Goal: Task Accomplishment & Management: Use online tool/utility

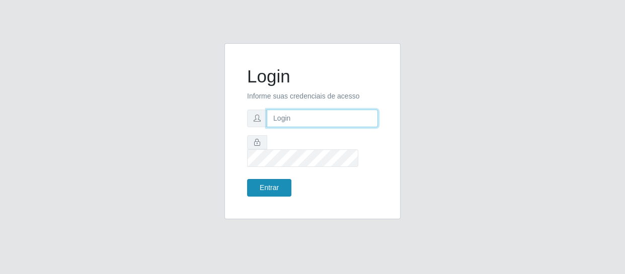
type input "[EMAIL_ADDRESS][DOMAIN_NAME]"
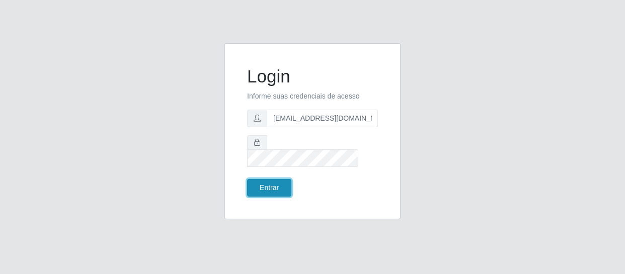
click at [264, 179] on button "Entrar" at bounding box center [269, 188] width 44 height 18
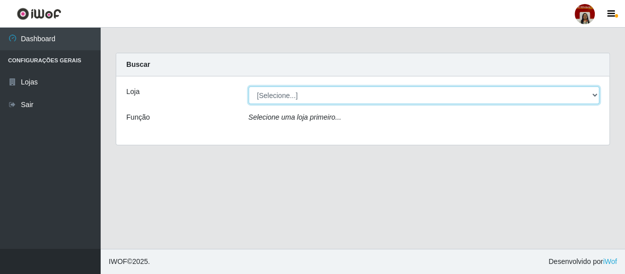
click at [598, 96] on select "[Selecione...] Mar Vermelho - Loja 04" at bounding box center [424, 96] width 351 height 18
select select "251"
click at [249, 87] on select "[Selecione...] Mar Vermelho - Loja 04" at bounding box center [424, 96] width 351 height 18
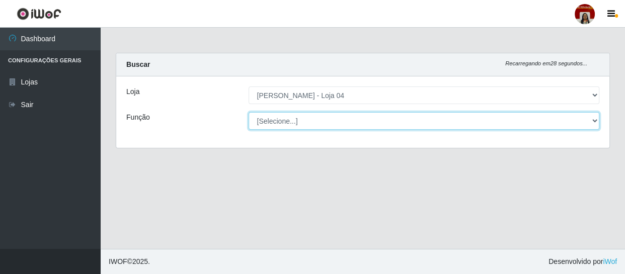
click at [591, 117] on select "[Selecione...] ASG ASG + ASG ++ Auxiliar de Depósito Auxiliar de Depósito + Aux…" at bounding box center [424, 121] width 351 height 18
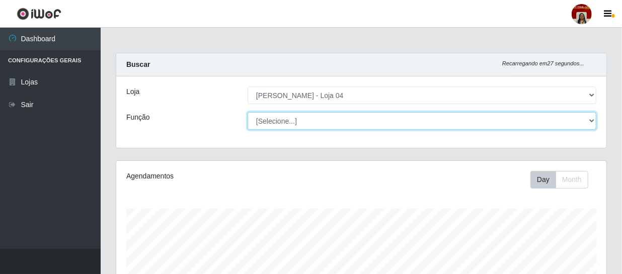
scroll to position [209, 490]
click at [248, 112] on select "[Selecione...] ASG ASG + ASG ++ Auxiliar de Depósito Auxiliar de Depósito + Aux…" at bounding box center [422, 121] width 349 height 18
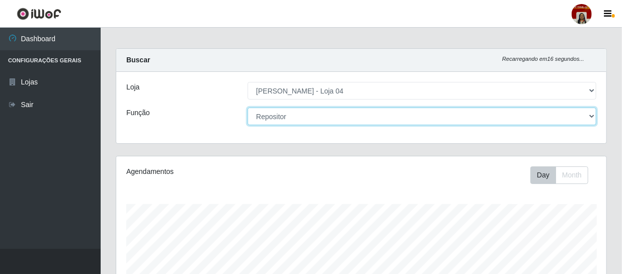
scroll to position [2, 0]
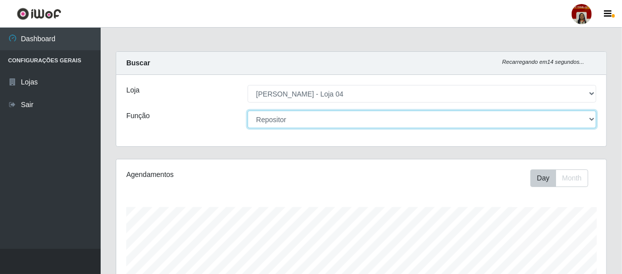
click at [490, 120] on select "[Selecione...] ASG ASG + ASG ++ Auxiliar de Depósito Auxiliar de Depósito + Aux…" at bounding box center [422, 120] width 349 height 18
select select "112"
click at [248, 111] on select "[Selecione...] ASG ASG + ASG ++ Auxiliar de Depósito Auxiliar de Depósito + Aux…" at bounding box center [422, 120] width 349 height 18
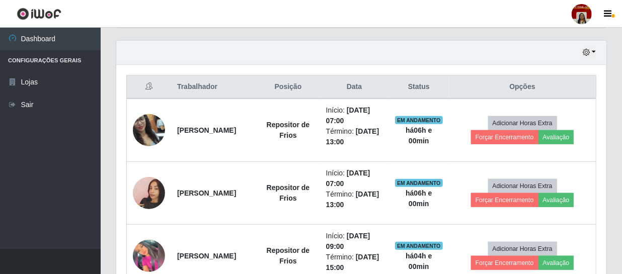
scroll to position [348, 0]
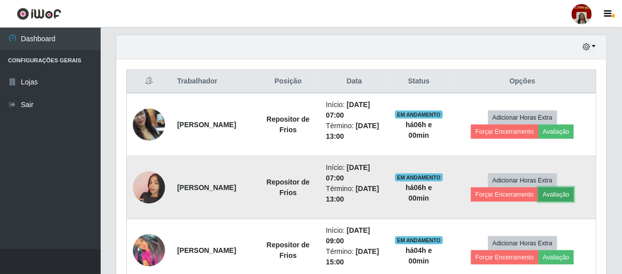
click at [551, 189] on button "Avaliação" at bounding box center [557, 195] width 36 height 14
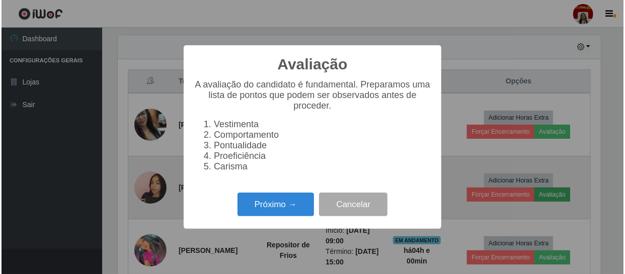
scroll to position [209, 486]
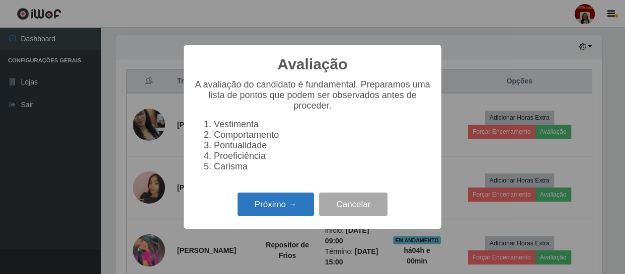
click at [300, 214] on button "Próximo →" at bounding box center [276, 205] width 76 height 24
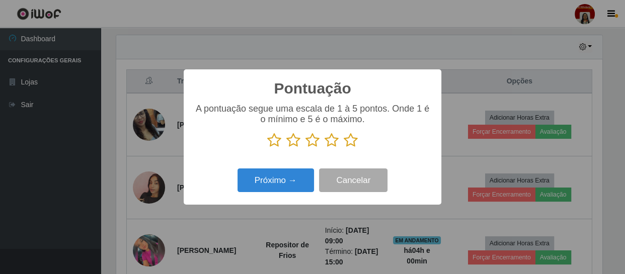
scroll to position [503072, 502794]
click at [352, 144] on icon at bounding box center [351, 140] width 14 height 15
click at [344, 148] on input "radio" at bounding box center [344, 148] width 0 height 0
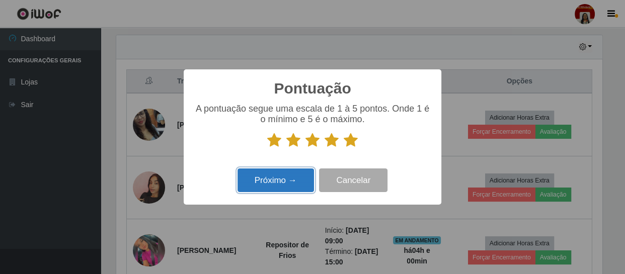
click at [300, 183] on button "Próximo →" at bounding box center [276, 181] width 76 height 24
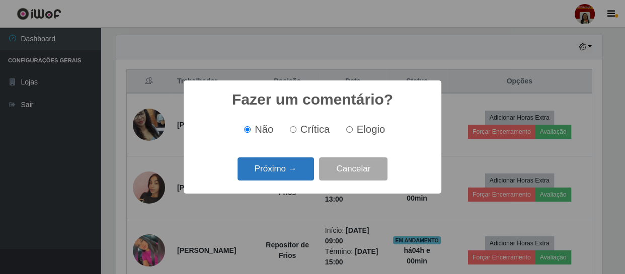
click at [300, 174] on button "Próximo →" at bounding box center [276, 170] width 76 height 24
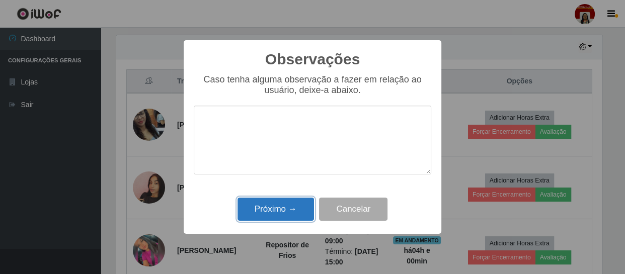
click at [293, 212] on button "Próximo →" at bounding box center [276, 210] width 76 height 24
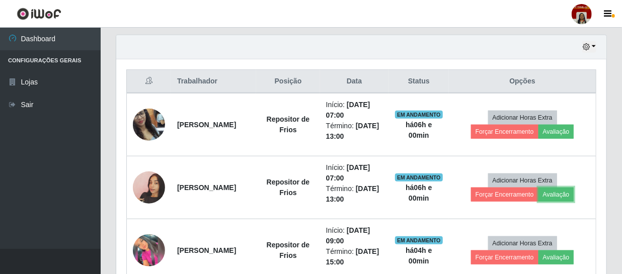
scroll to position [209, 490]
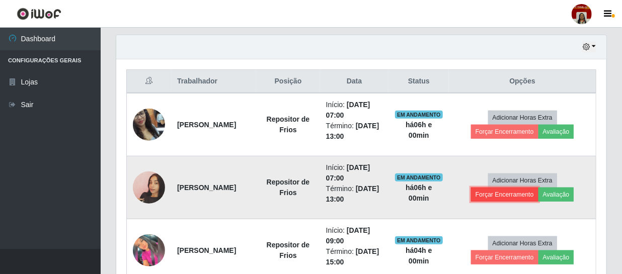
click at [506, 191] on button "Forçar Encerramento" at bounding box center [504, 195] width 67 height 14
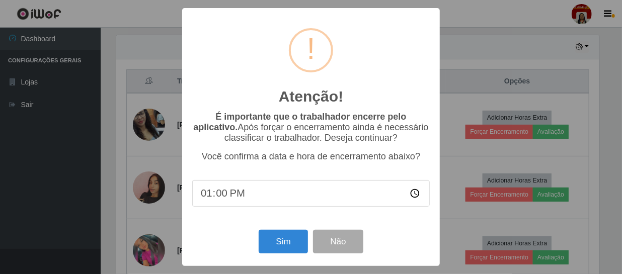
scroll to position [209, 486]
click at [299, 245] on button "Sim" at bounding box center [284, 242] width 49 height 24
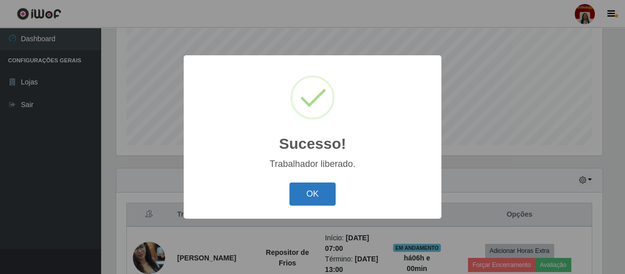
click at [322, 195] on button "OK" at bounding box center [312, 195] width 47 height 24
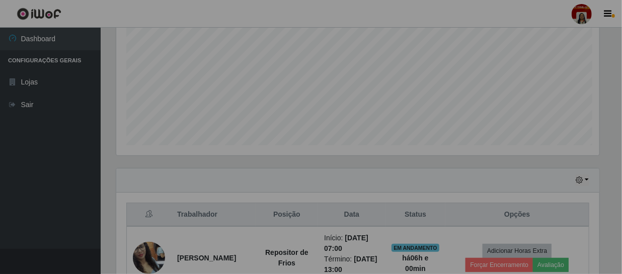
scroll to position [209, 490]
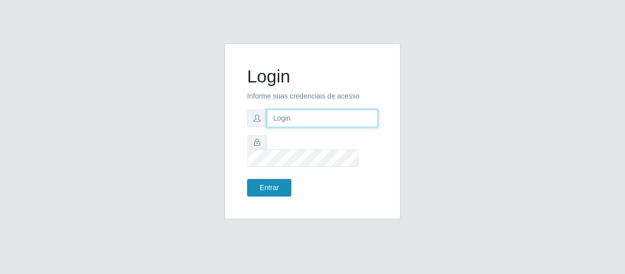
type input "[EMAIL_ADDRESS][DOMAIN_NAME]"
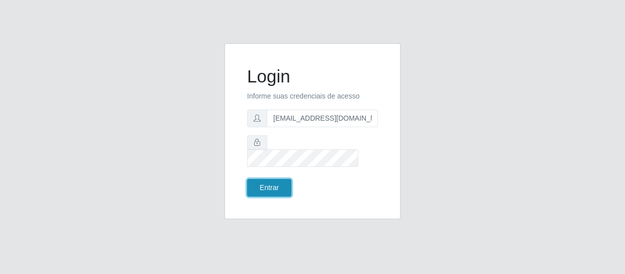
click at [264, 181] on button "Entrar" at bounding box center [269, 188] width 44 height 18
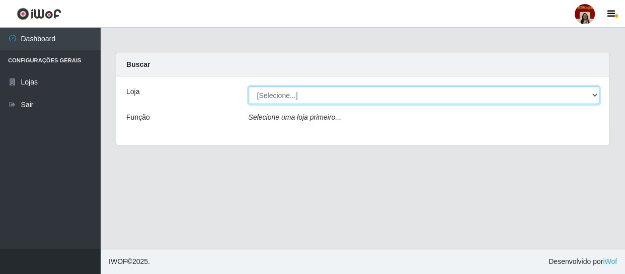
click at [595, 95] on select "[Selecione...] Mar Vermelho - Loja 04" at bounding box center [424, 96] width 351 height 18
select select "251"
click at [249, 87] on select "[Selecione...] Mar Vermelho - Loja 04" at bounding box center [424, 96] width 351 height 18
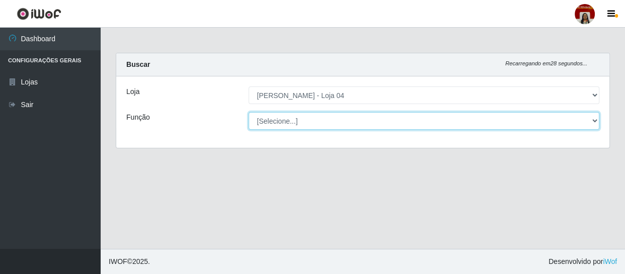
click at [596, 119] on select "[Selecione...] ASG ASG + ASG ++ Auxiliar de Depósito Auxiliar de Depósito + Aux…" at bounding box center [424, 121] width 351 height 18
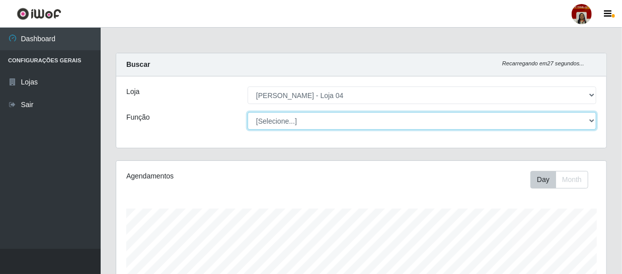
scroll to position [209, 490]
click at [248, 112] on select "[Selecione...] ASG ASG + ASG ++ Auxiliar de Depósito Auxiliar de Depósito + Aux…" at bounding box center [422, 121] width 349 height 18
click at [590, 116] on select "[Selecione...] ASG ASG + ASG ++ Auxiliar de Depósito Auxiliar de Depósito + Aux…" at bounding box center [422, 121] width 349 height 18
click at [248, 112] on select "[Selecione...] ASG ASG + ASG ++ Auxiliar de Depósito Auxiliar de Depósito + Aux…" at bounding box center [422, 121] width 349 height 18
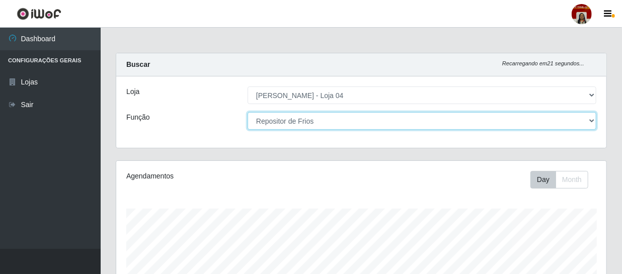
click at [593, 121] on select "[Selecione...] ASG ASG + ASG ++ Auxiliar de Depósito Auxiliar de Depósito + Aux…" at bounding box center [422, 121] width 349 height 18
click at [248, 112] on select "[Selecione...] ASG ASG + ASG ++ Auxiliar de Depósito Auxiliar de Depósito + Aux…" at bounding box center [422, 121] width 349 height 18
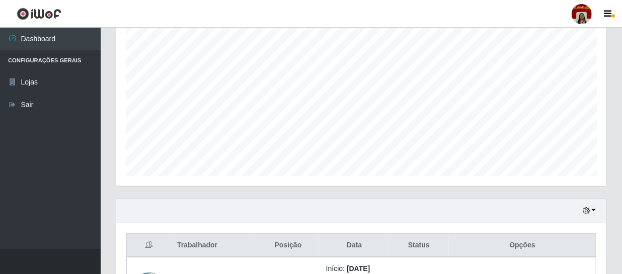
scroll to position [88, 0]
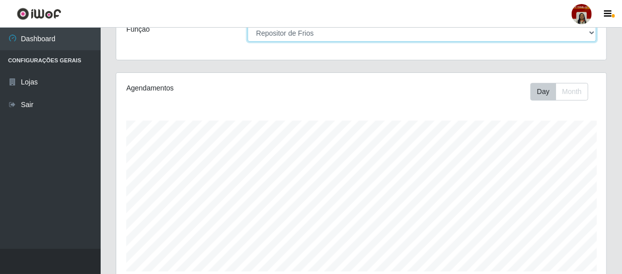
click at [593, 31] on select "[Selecione...] ASG ASG + ASG ++ Auxiliar de Depósito Auxiliar de Depósito + Aux…" at bounding box center [422, 33] width 349 height 18
click at [248, 24] on select "[Selecione...] ASG ASG + ASG ++ Auxiliar de Depósito Auxiliar de Depósito + Aux…" at bounding box center [422, 33] width 349 height 18
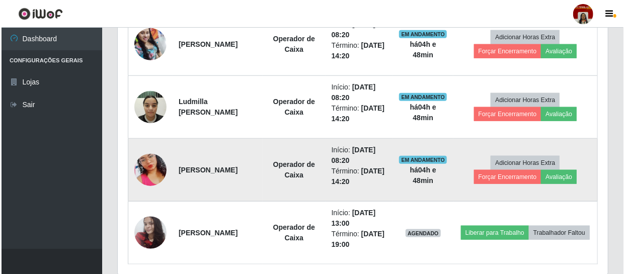
scroll to position [466, 0]
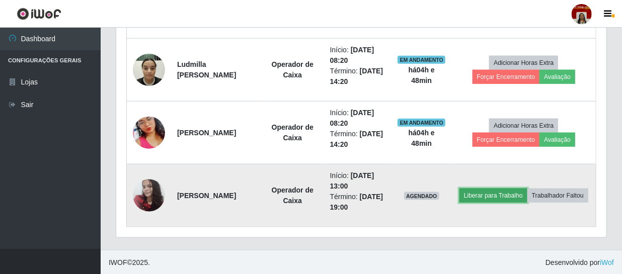
click at [506, 189] on button "Liberar para Trabalho" at bounding box center [493, 196] width 68 height 14
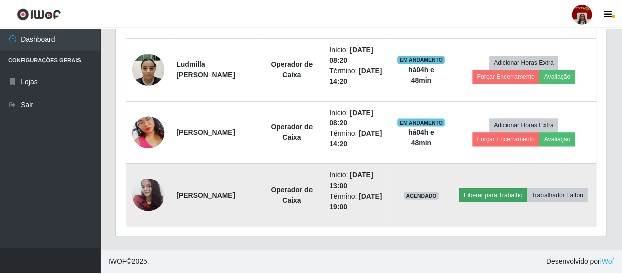
scroll to position [209, 486]
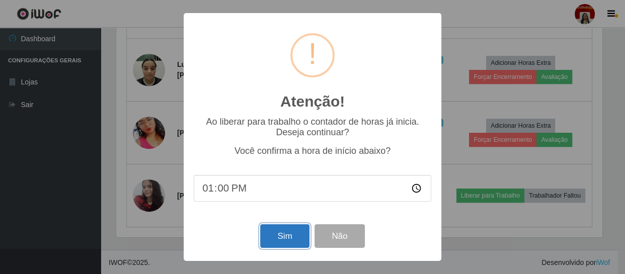
click at [299, 232] on button "Sim" at bounding box center [284, 236] width 49 height 24
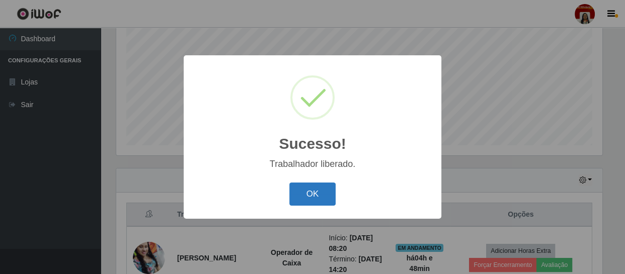
click at [316, 199] on button "OK" at bounding box center [312, 195] width 47 height 24
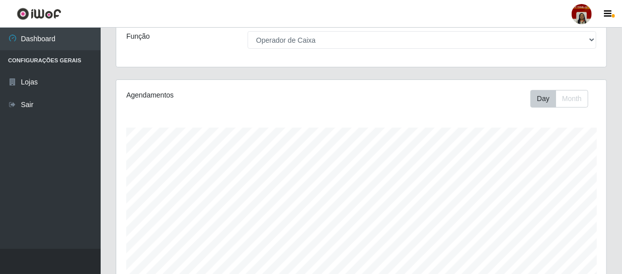
scroll to position [31, 0]
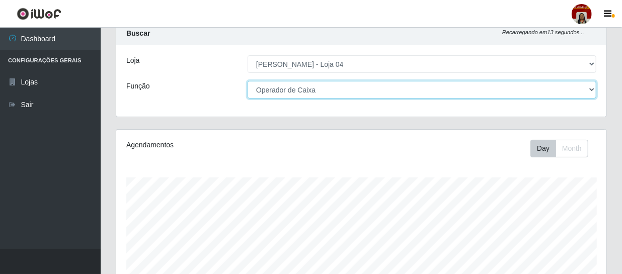
click at [591, 90] on select "[Selecione...] ASG ASG + ASG ++ Auxiliar de Depósito Auxiliar de Depósito + Aux…" at bounding box center [422, 90] width 349 height 18
click at [248, 81] on select "[Selecione...] ASG ASG + ASG ++ Auxiliar de Depósito Auxiliar de Depósito + Aux…" at bounding box center [422, 90] width 349 height 18
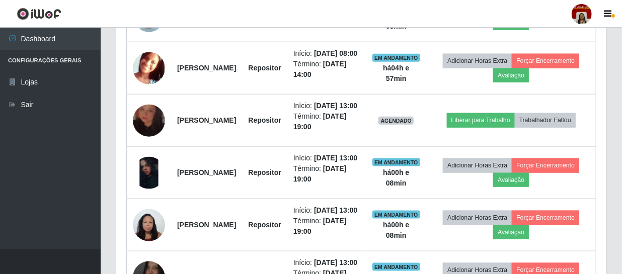
scroll to position [483, 0]
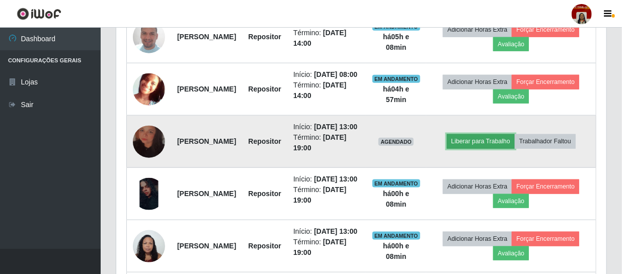
click at [488, 148] on button "Liberar para Trabalho" at bounding box center [481, 141] width 68 height 14
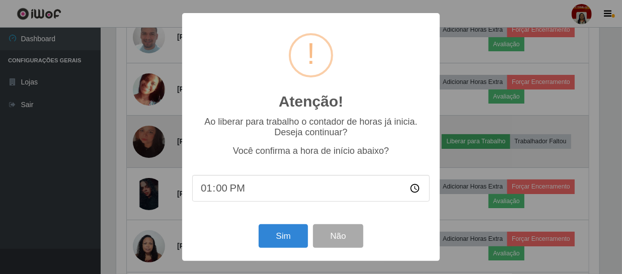
scroll to position [209, 486]
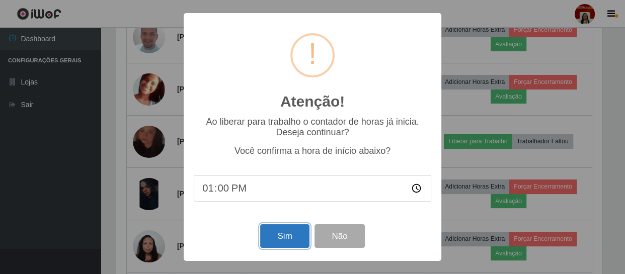
click at [289, 241] on button "Sim" at bounding box center [284, 236] width 49 height 24
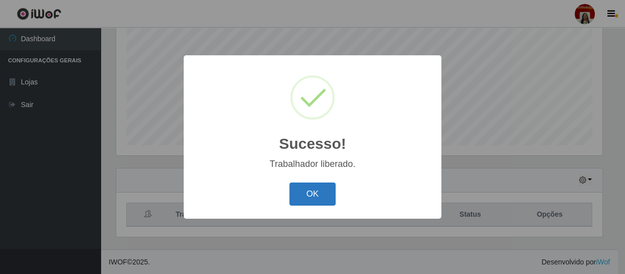
click at [317, 192] on button "OK" at bounding box center [312, 195] width 47 height 24
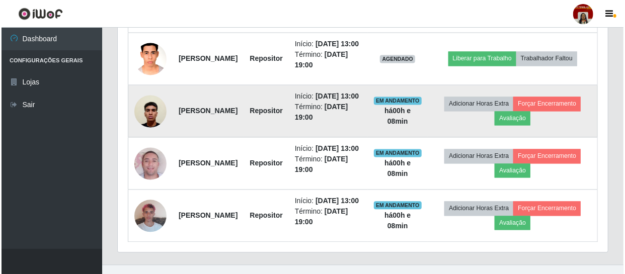
scroll to position [901, 0]
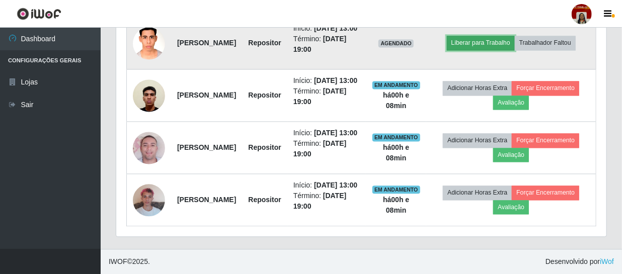
click at [487, 50] on button "Liberar para Trabalho" at bounding box center [481, 43] width 68 height 14
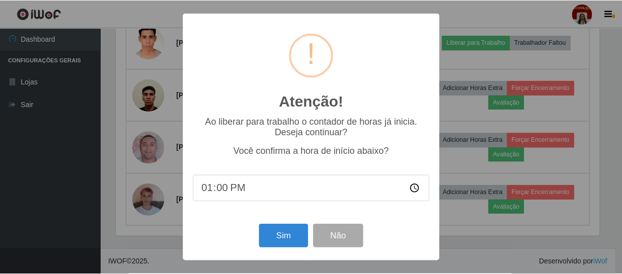
scroll to position [209, 486]
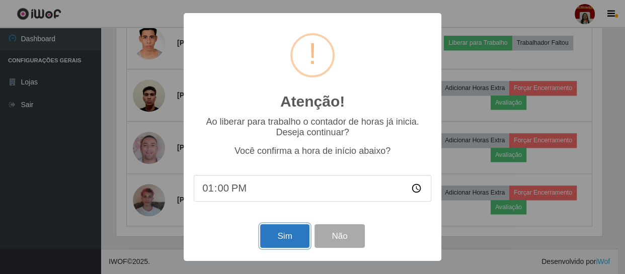
click at [272, 240] on button "Sim" at bounding box center [284, 236] width 49 height 24
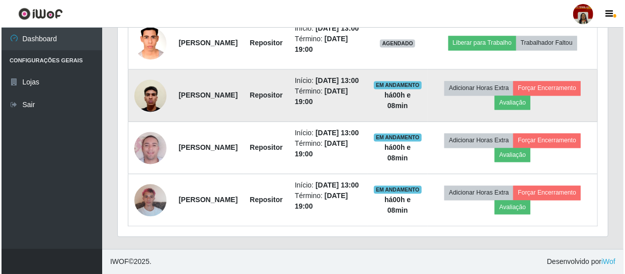
scroll to position [0, 0]
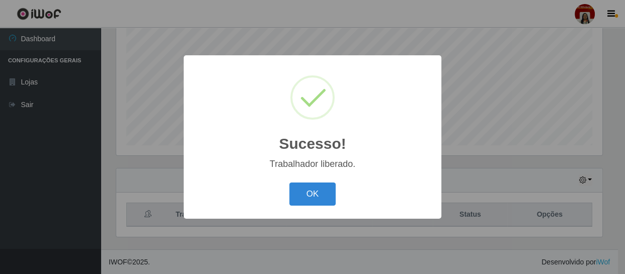
click at [305, 196] on button "OK" at bounding box center [312, 195] width 47 height 24
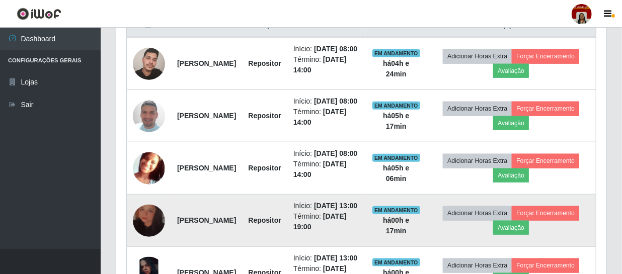
scroll to position [398, 0]
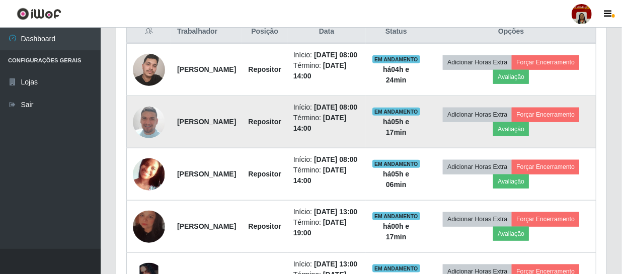
click at [146, 137] on img at bounding box center [149, 122] width 32 height 57
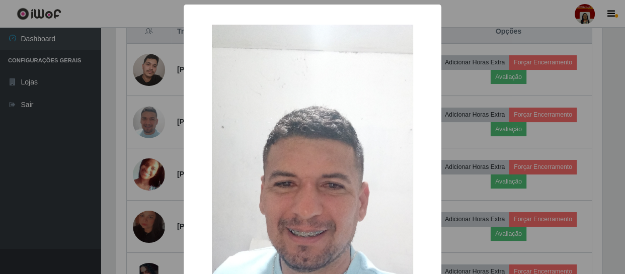
click at [504, 101] on div "× OK Cancel" at bounding box center [312, 137] width 625 height 274
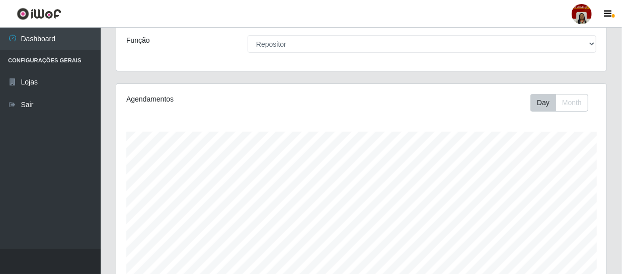
scroll to position [0, 0]
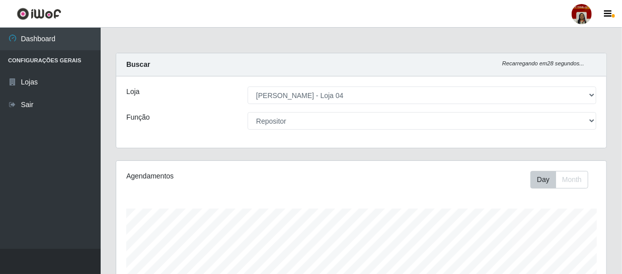
click at [473, 111] on div "Loja [Selecione...] Mar Vermelho - Loja 04 Função [Selecione...] ASG ASG + ASG …" at bounding box center [361, 111] width 490 height 71
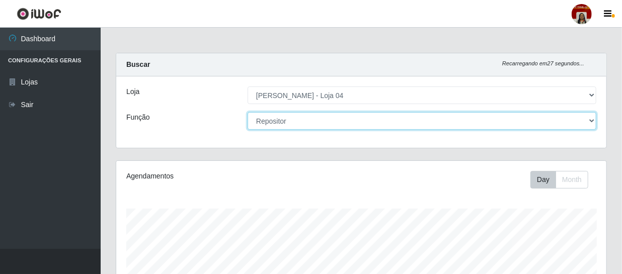
click at [472, 119] on select "[Selecione...] ASG ASG + ASG ++ Auxiliar de Depósito Auxiliar de Depósito + Aux…" at bounding box center [422, 121] width 349 height 18
click at [248, 112] on select "[Selecione...] ASG ASG + ASG ++ Auxiliar de Depósito Auxiliar de Depósito + Aux…" at bounding box center [422, 121] width 349 height 18
click at [379, 121] on select "[Selecione...] ASG ASG + ASG ++ Auxiliar de Depósito Auxiliar de Depósito + Aux…" at bounding box center [422, 121] width 349 height 18
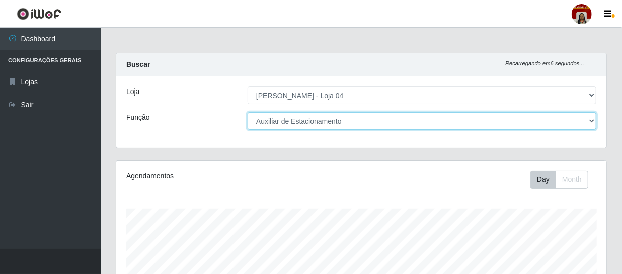
select select "104"
click at [248, 112] on select "[Selecione...] ASG ASG + ASG ++ Auxiliar de Depósito Auxiliar de Depósito + Aux…" at bounding box center [422, 121] width 349 height 18
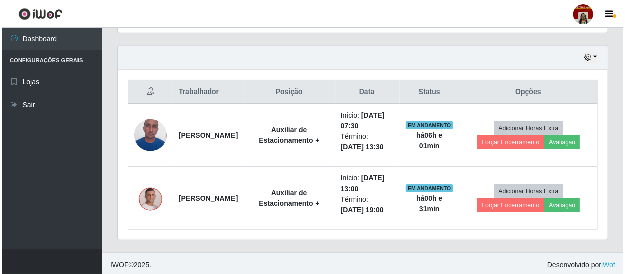
scroll to position [340, 0]
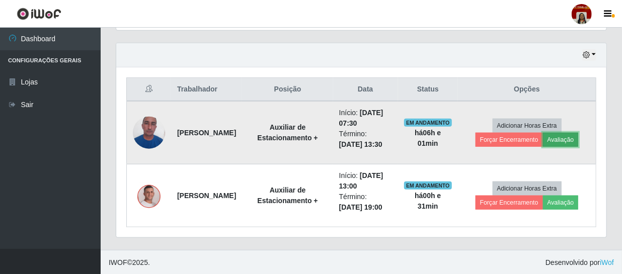
click at [568, 138] on button "Avaliação" at bounding box center [561, 140] width 36 height 14
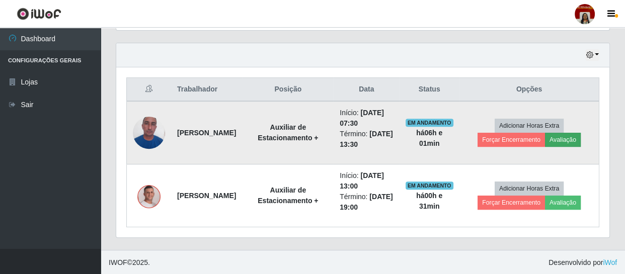
scroll to position [209, 486]
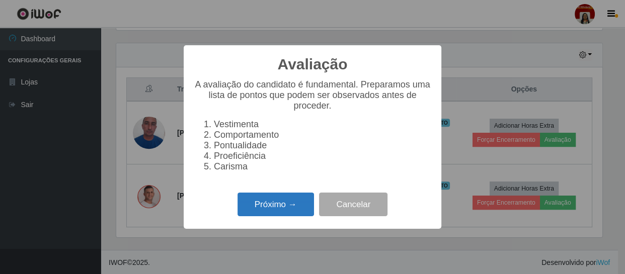
click at [286, 202] on button "Próximo →" at bounding box center [276, 205] width 76 height 24
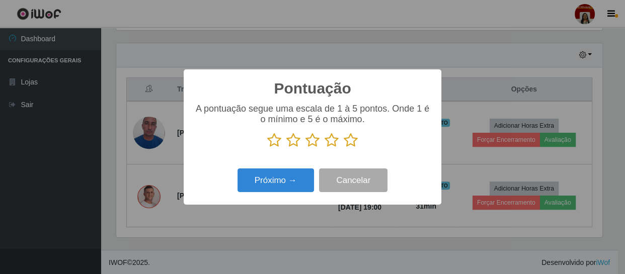
scroll to position [503072, 502794]
click at [347, 149] on div "A pontuação segue uma escala de 1 à 5 pontos. Onde 1 é o mínimo e 5 é o máximo." at bounding box center [313, 130] width 238 height 52
click at [348, 145] on icon at bounding box center [351, 140] width 14 height 15
click at [344, 148] on input "radio" at bounding box center [344, 148] width 0 height 0
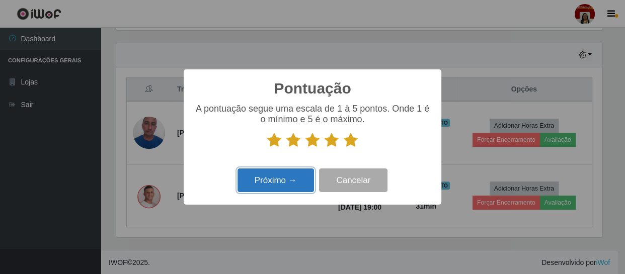
click at [302, 177] on button "Próximo →" at bounding box center [276, 181] width 76 height 24
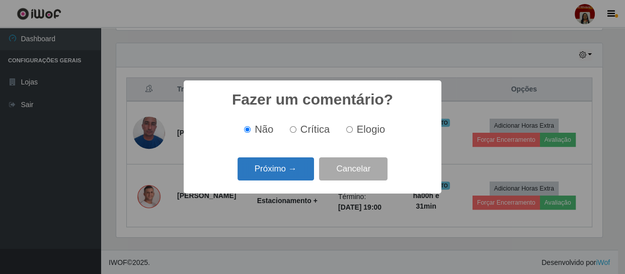
click at [297, 176] on button "Próximo →" at bounding box center [276, 170] width 76 height 24
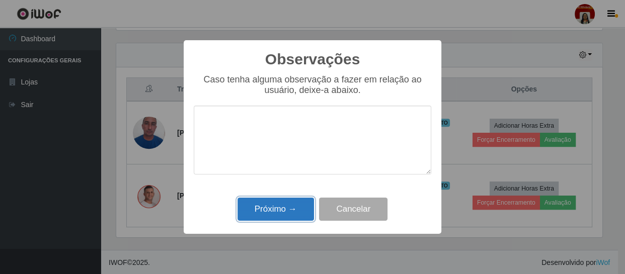
click at [287, 212] on button "Próximo →" at bounding box center [276, 210] width 76 height 24
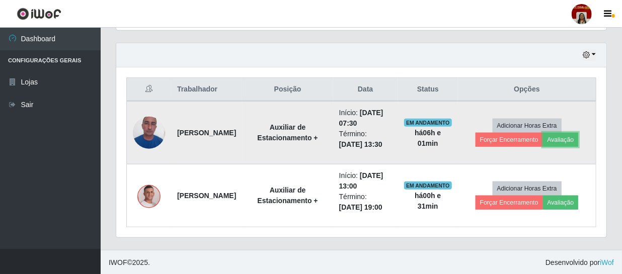
scroll to position [209, 490]
click at [491, 141] on button "Forçar Encerramento" at bounding box center [509, 140] width 67 height 14
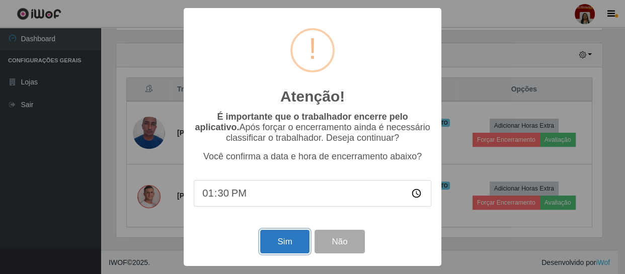
click at [282, 249] on button "Sim" at bounding box center [284, 242] width 49 height 24
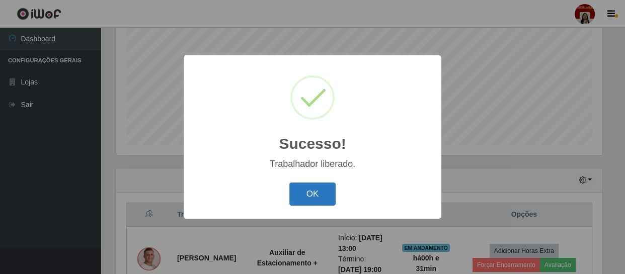
click at [324, 192] on button "OK" at bounding box center [312, 195] width 47 height 24
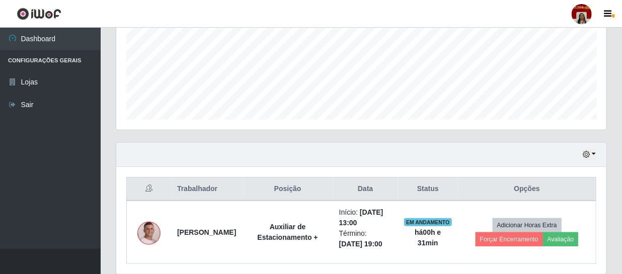
scroll to position [277, 0]
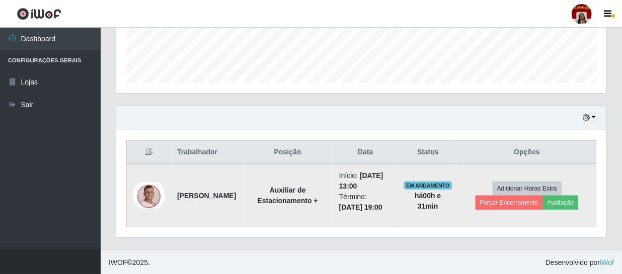
click at [157, 201] on img at bounding box center [149, 196] width 32 height 26
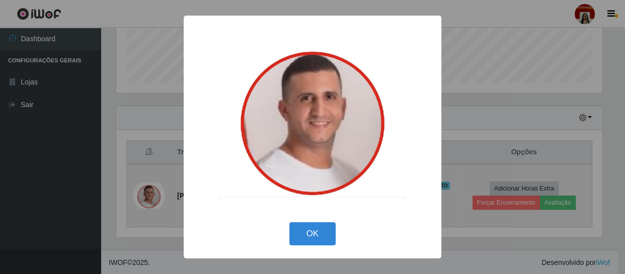
click at [157, 201] on div "× OK Cancel" at bounding box center [312, 137] width 625 height 274
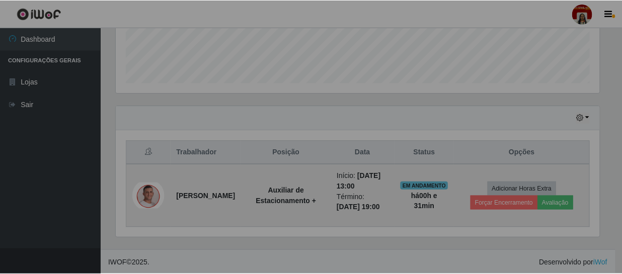
scroll to position [209, 490]
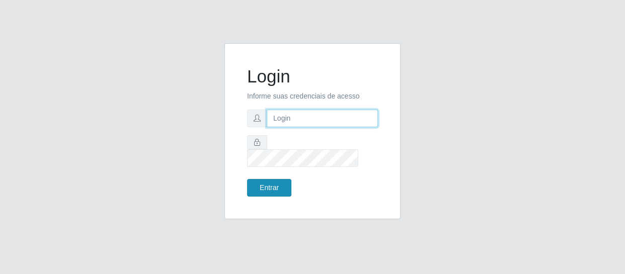
type input "[EMAIL_ADDRESS][DOMAIN_NAME]"
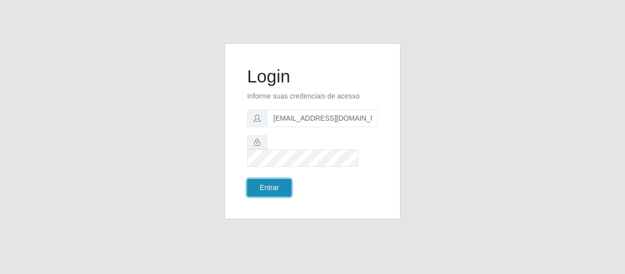
click at [256, 182] on button "Entrar" at bounding box center [269, 188] width 44 height 18
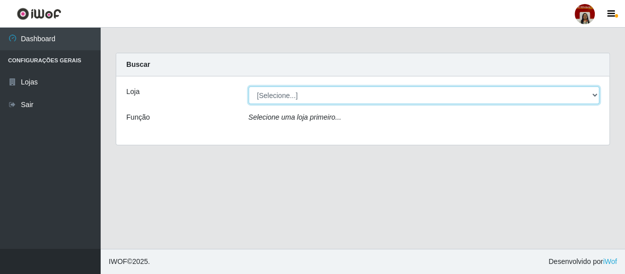
click at [590, 92] on select "[Selecione...] Mar Vermelho - Loja 04" at bounding box center [424, 96] width 351 height 18
select select "251"
click at [249, 87] on select "[Selecione...] Mar Vermelho - Loja 04" at bounding box center [424, 96] width 351 height 18
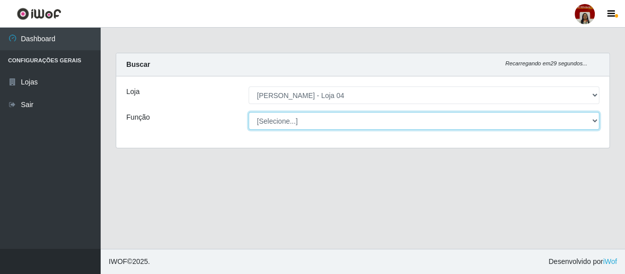
click at [595, 116] on select "[Selecione...] ASG ASG + ASG ++ Auxiliar de Depósito Auxiliar de Depósito + Aux…" at bounding box center [424, 121] width 351 height 18
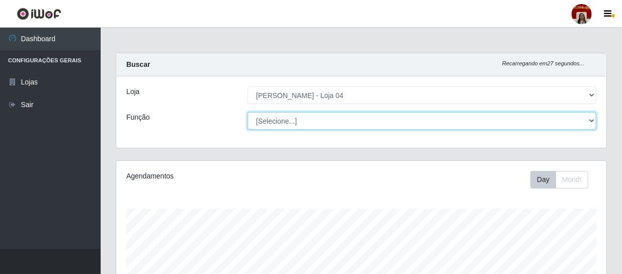
scroll to position [209, 490]
click at [248, 112] on select "[Selecione...] ASG ASG + ASG ++ Auxiliar de Depósito Auxiliar de Depósito + Aux…" at bounding box center [422, 121] width 349 height 18
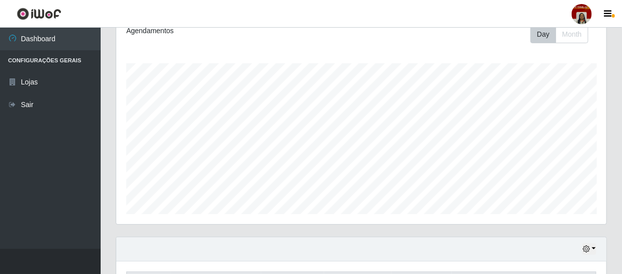
scroll to position [0, 0]
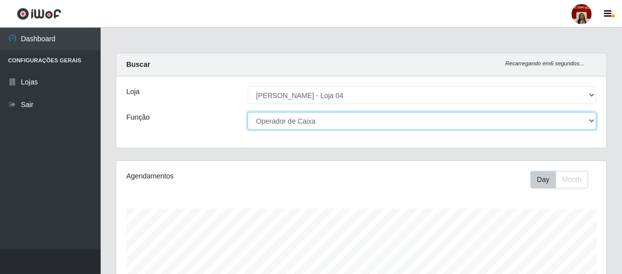
click at [594, 116] on select "[Selecione...] ASG ASG + ASG ++ Auxiliar de Depósito Auxiliar de Depósito + Aux…" at bounding box center [422, 121] width 349 height 18
select select "24"
click at [248, 112] on select "[Selecione...] ASG ASG + ASG ++ Auxiliar de Depósito Auxiliar de Depósito + Aux…" at bounding box center [422, 121] width 349 height 18
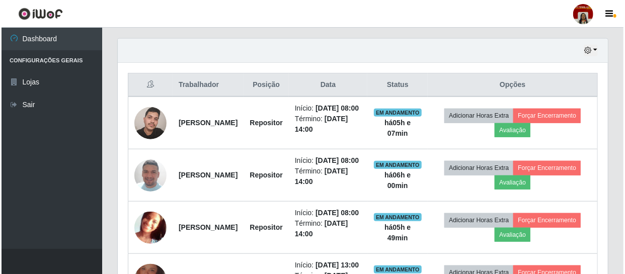
scroll to position [366, 0]
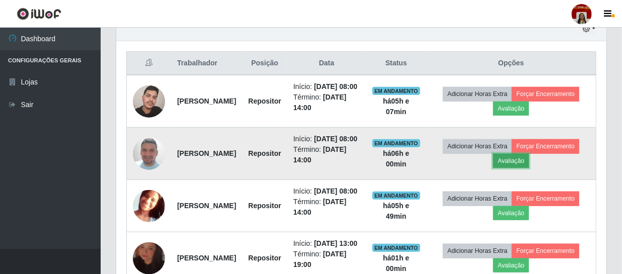
click at [529, 168] on button "Avaliação" at bounding box center [511, 161] width 36 height 14
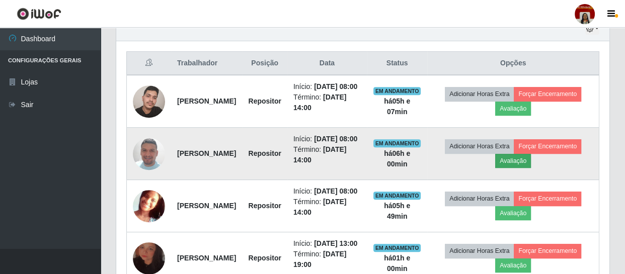
scroll to position [209, 486]
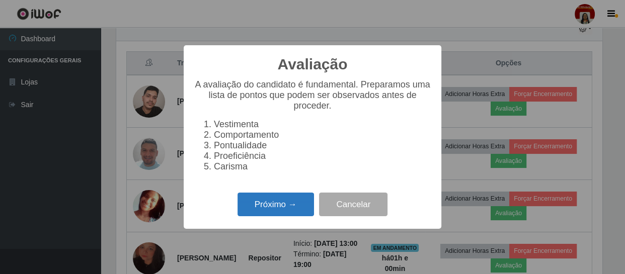
click at [265, 213] on button "Próximo →" at bounding box center [276, 205] width 76 height 24
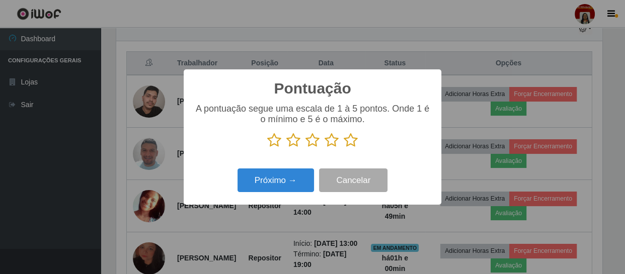
click at [352, 139] on icon at bounding box center [351, 140] width 14 height 15
click at [344, 148] on input "radio" at bounding box center [344, 148] width 0 height 0
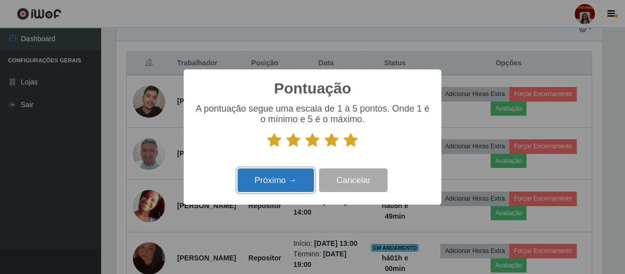
click at [289, 181] on button "Próximo →" at bounding box center [276, 181] width 76 height 24
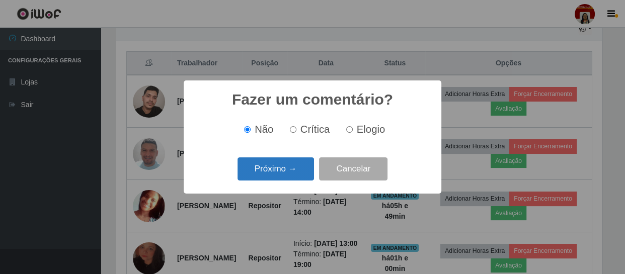
click at [289, 171] on button "Próximo →" at bounding box center [276, 170] width 76 height 24
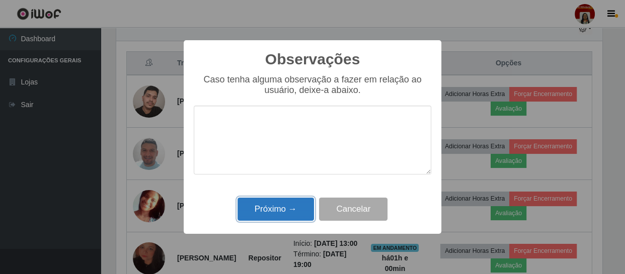
click at [290, 203] on button "Próximo →" at bounding box center [276, 210] width 76 height 24
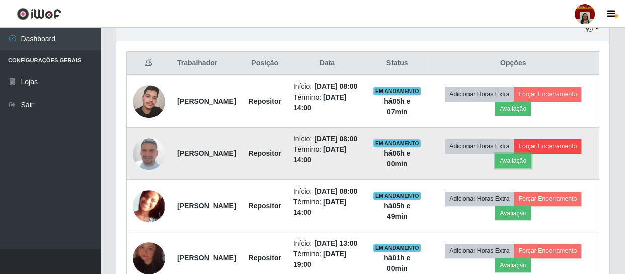
scroll to position [209, 490]
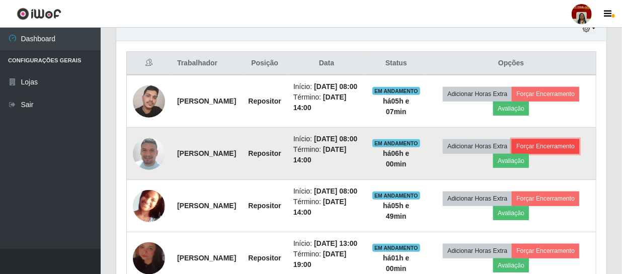
click at [512, 154] on button "Forçar Encerramento" at bounding box center [545, 146] width 67 height 14
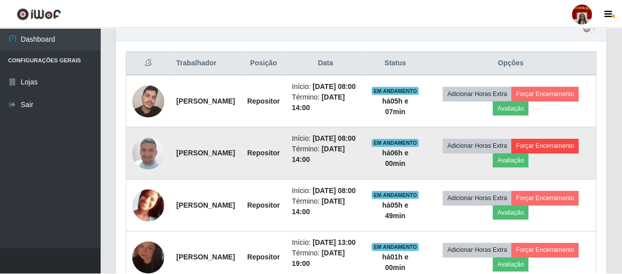
scroll to position [209, 486]
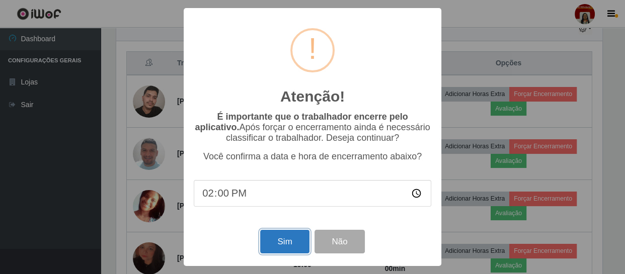
click at [288, 244] on button "Sim" at bounding box center [284, 242] width 49 height 24
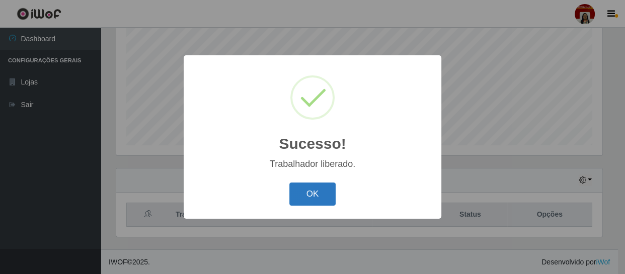
click at [322, 191] on button "OK" at bounding box center [312, 195] width 47 height 24
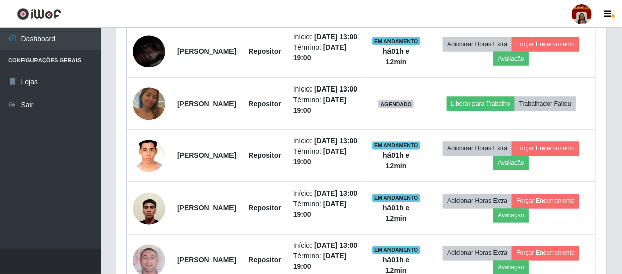
scroll to position [0, 0]
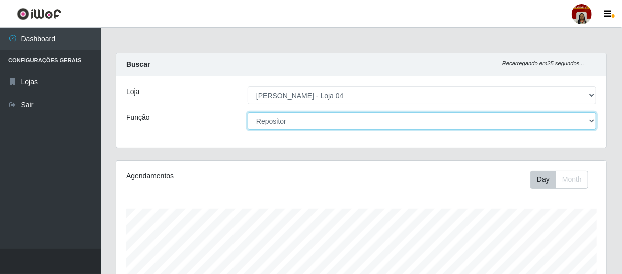
click at [385, 122] on select "[Selecione...] ASG ASG + ASG ++ Auxiliar de Depósito Auxiliar de Depósito + Aux…" at bounding box center [422, 121] width 349 height 18
click at [415, 125] on select "[Selecione...] ASG ASG + ASG ++ Auxiliar de Depósito Auxiliar de Depósito + Aux…" at bounding box center [422, 121] width 349 height 18
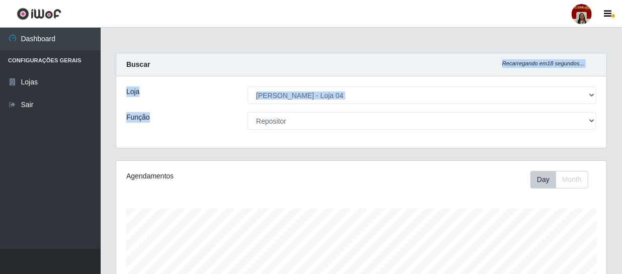
drag, startPoint x: 622, startPoint y: 54, endPoint x: 619, endPoint y: 123, distance: 69.0
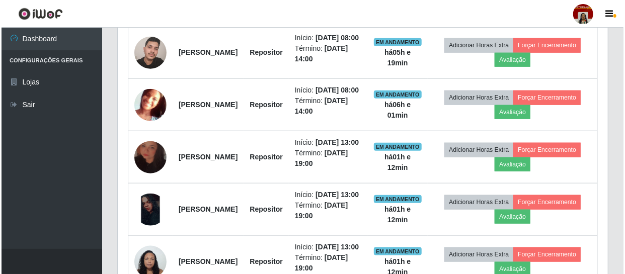
scroll to position [350, 0]
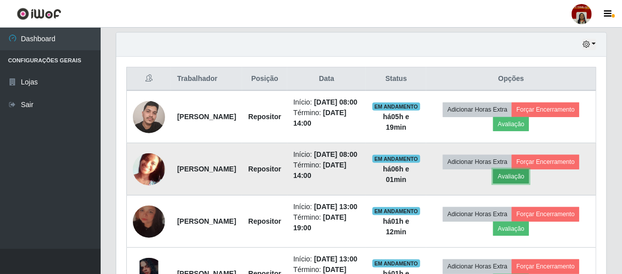
click at [529, 184] on button "Avaliação" at bounding box center [511, 177] width 36 height 14
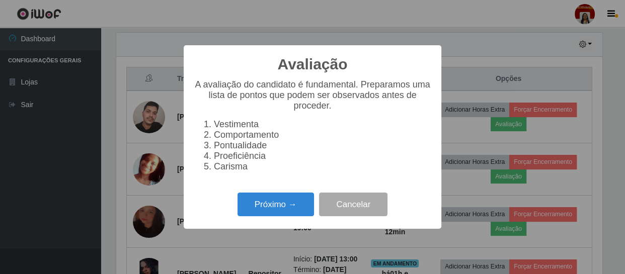
scroll to position [209, 486]
click at [298, 200] on button "Próximo →" at bounding box center [276, 205] width 76 height 24
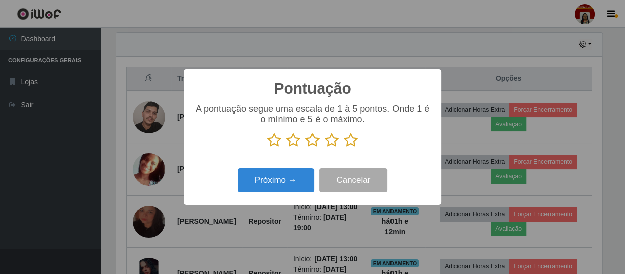
scroll to position [503072, 502794]
click at [354, 140] on icon at bounding box center [351, 140] width 14 height 15
click at [344, 148] on input "radio" at bounding box center [344, 148] width 0 height 0
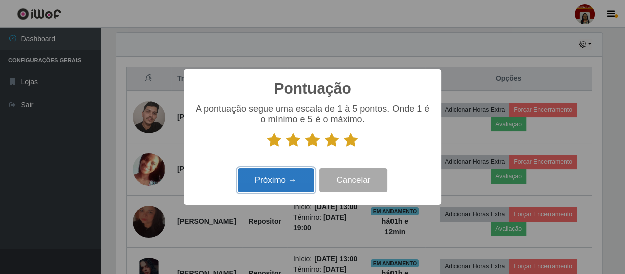
click at [303, 181] on button "Próximo →" at bounding box center [276, 181] width 76 height 24
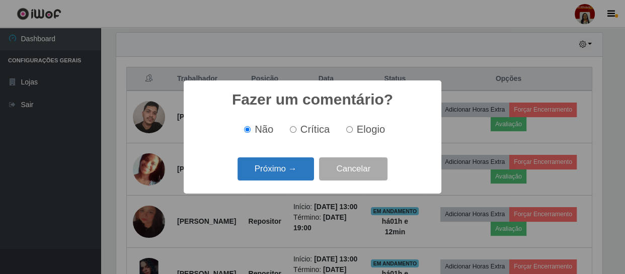
click at [285, 168] on button "Próximo →" at bounding box center [276, 170] width 76 height 24
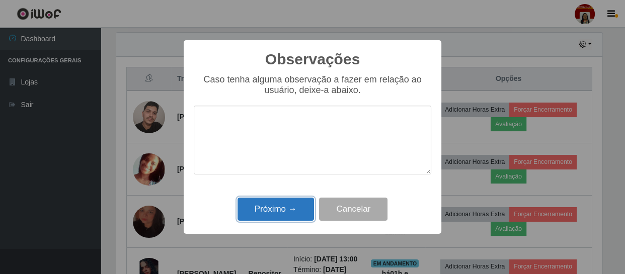
click at [282, 202] on button "Próximo →" at bounding box center [276, 210] width 76 height 24
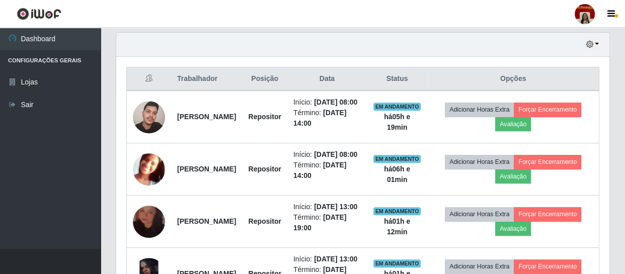
scroll to position [209, 490]
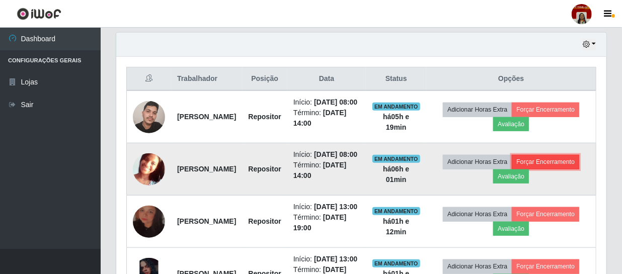
click at [512, 169] on button "Forçar Encerramento" at bounding box center [545, 162] width 67 height 14
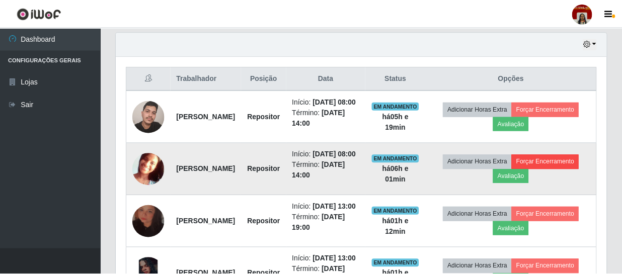
scroll to position [209, 486]
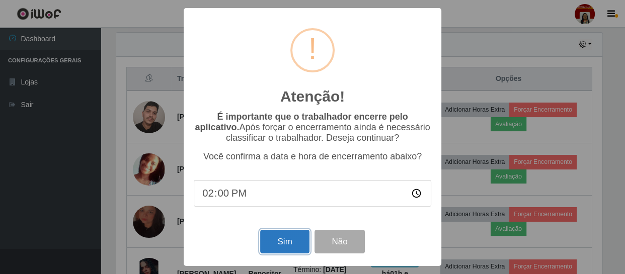
click at [295, 241] on button "Sim" at bounding box center [284, 242] width 49 height 24
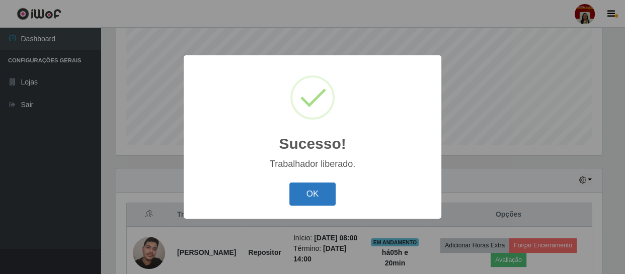
click at [312, 195] on button "OK" at bounding box center [312, 195] width 47 height 24
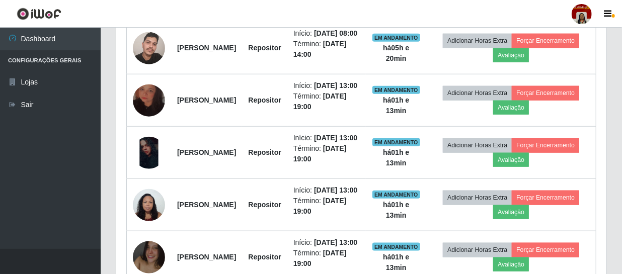
scroll to position [388, 0]
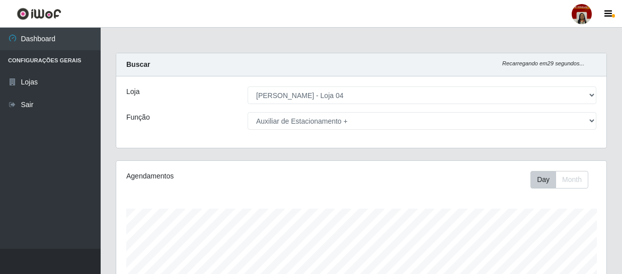
select select "251"
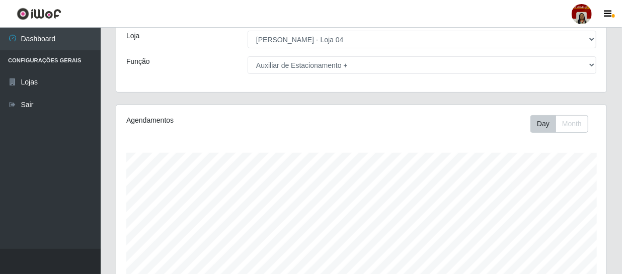
scroll to position [28, 0]
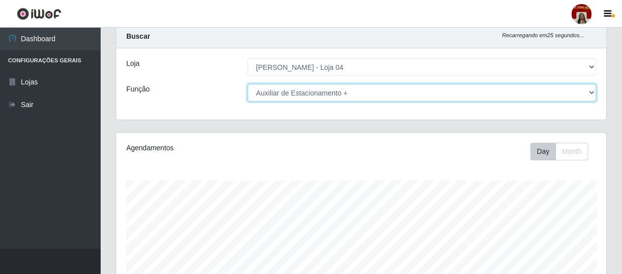
click at [401, 89] on select "[Selecione...] ASG ASG + ASG ++ Auxiliar de Depósito Auxiliar de Depósito + Aux…" at bounding box center [422, 93] width 349 height 18
click at [248, 84] on select "[Selecione...] ASG ASG + ASG ++ Auxiliar de Depósito Auxiliar de Depósito + Aux…" at bounding box center [422, 93] width 349 height 18
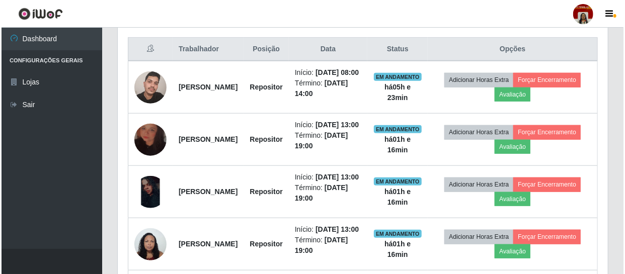
scroll to position [370, 0]
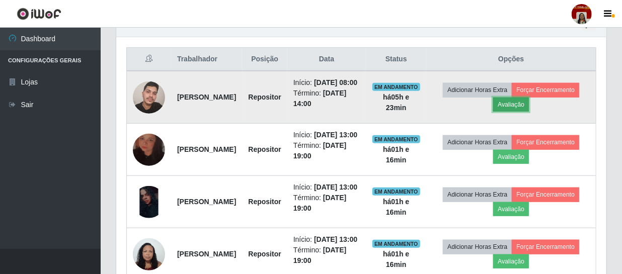
click at [529, 109] on button "Avaliação" at bounding box center [511, 105] width 36 height 14
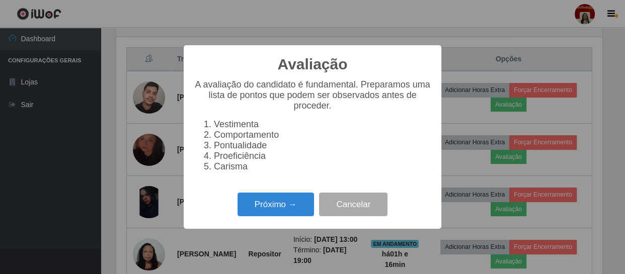
scroll to position [209, 486]
click at [299, 208] on button "Próximo →" at bounding box center [276, 205] width 76 height 24
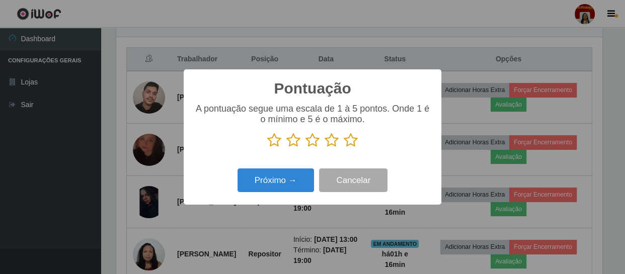
scroll to position [503072, 502794]
click at [350, 144] on icon at bounding box center [351, 140] width 14 height 15
click at [344, 148] on input "radio" at bounding box center [344, 148] width 0 height 0
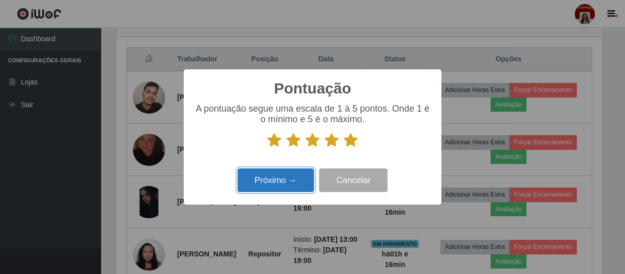
click at [293, 183] on button "Próximo →" at bounding box center [276, 181] width 76 height 24
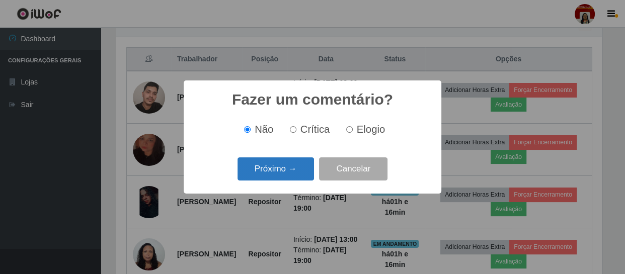
click at [296, 176] on button "Próximo →" at bounding box center [276, 170] width 76 height 24
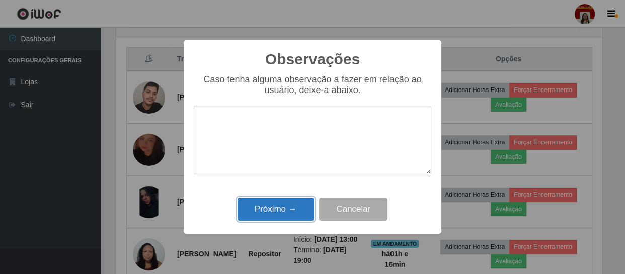
click at [294, 202] on button "Próximo →" at bounding box center [276, 210] width 76 height 24
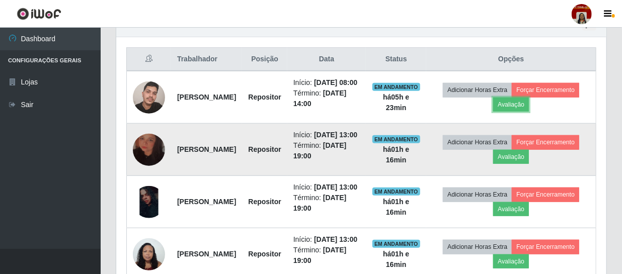
scroll to position [209, 490]
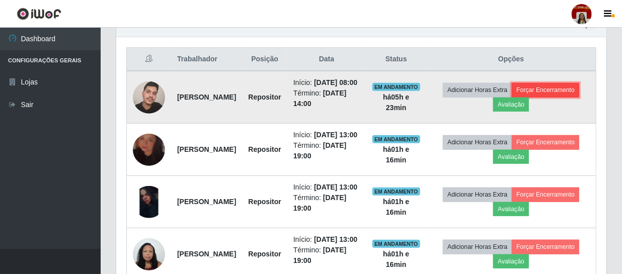
click at [512, 97] on button "Forçar Encerramento" at bounding box center [545, 90] width 67 height 14
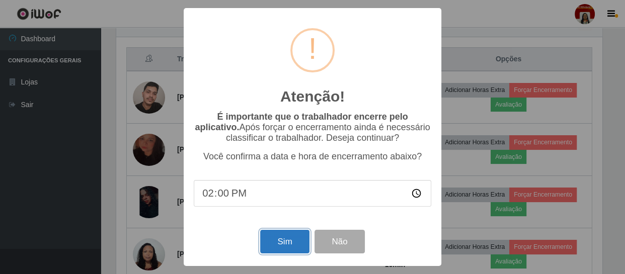
click at [284, 247] on button "Sim" at bounding box center [284, 242] width 49 height 24
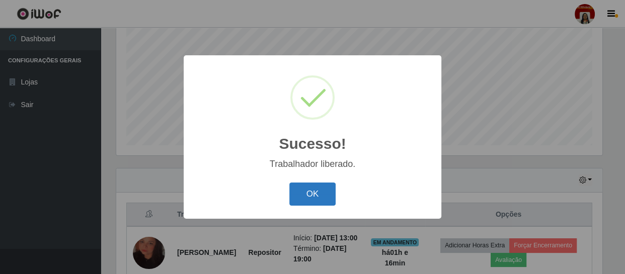
click at [315, 190] on button "OK" at bounding box center [312, 195] width 47 height 24
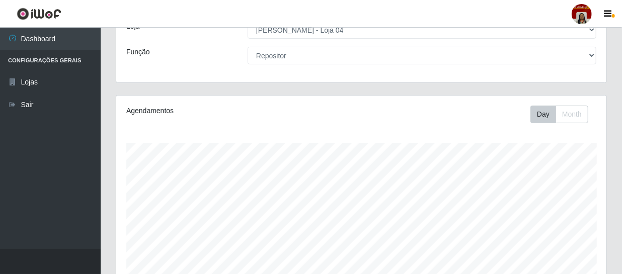
scroll to position [0, 0]
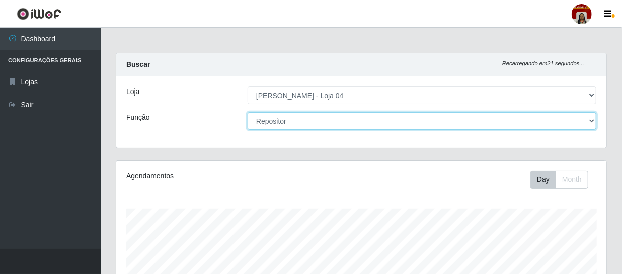
click at [313, 125] on select "[Selecione...] ASG ASG + ASG ++ Auxiliar de Depósito Auxiliar de Depósito + Aux…" at bounding box center [422, 121] width 349 height 18
click at [248, 112] on select "[Selecione...] ASG ASG + ASG ++ Auxiliar de Depósito Auxiliar de Depósito + Aux…" at bounding box center [422, 121] width 349 height 18
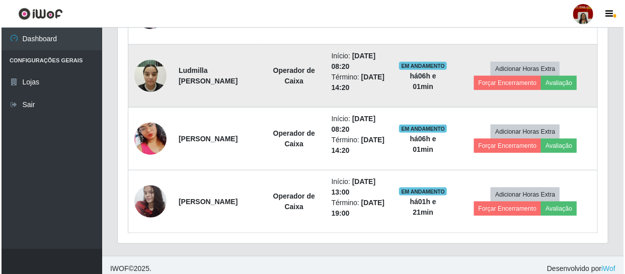
scroll to position [466, 0]
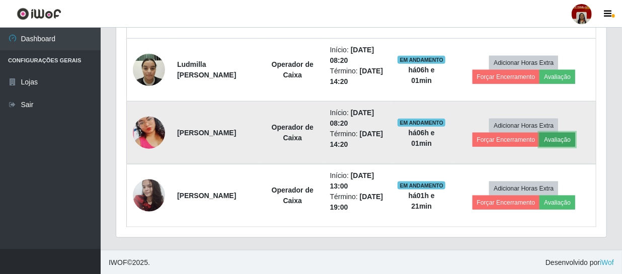
click at [564, 137] on button "Avaliação" at bounding box center [558, 140] width 36 height 14
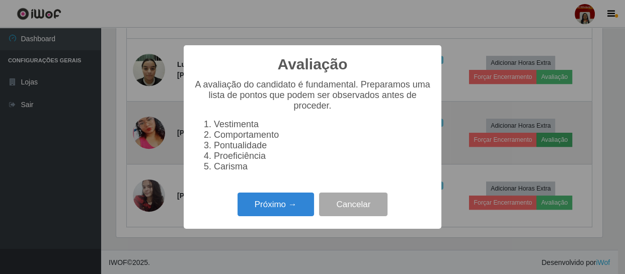
scroll to position [209, 486]
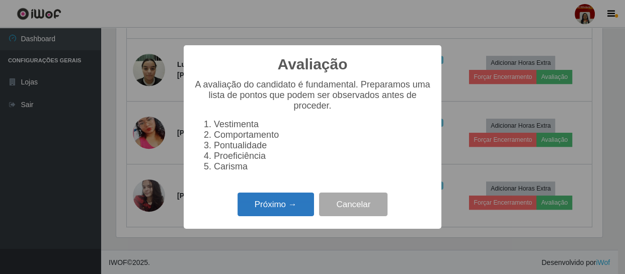
click at [274, 208] on button "Próximo →" at bounding box center [276, 205] width 76 height 24
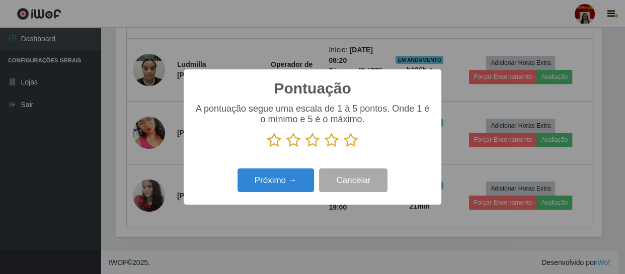
scroll to position [503072, 502794]
click at [352, 142] on icon at bounding box center [351, 140] width 14 height 15
click at [344, 148] on input "radio" at bounding box center [344, 148] width 0 height 0
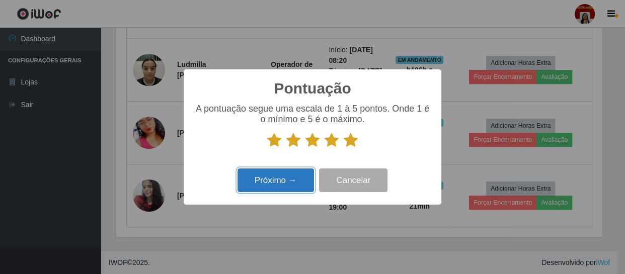
click at [289, 172] on button "Próximo →" at bounding box center [276, 181] width 76 height 24
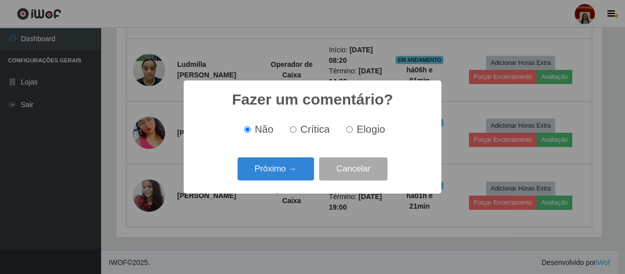
drag, startPoint x: 289, startPoint y: 172, endPoint x: 284, endPoint y: 170, distance: 5.3
click at [285, 184] on div "Fazer um comentário? × Não Crítica Elogio Próximo → Cancelar" at bounding box center [313, 137] width 258 height 113
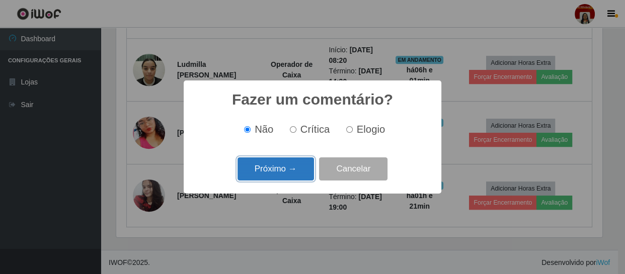
click at [284, 170] on button "Próximo →" at bounding box center [276, 170] width 76 height 24
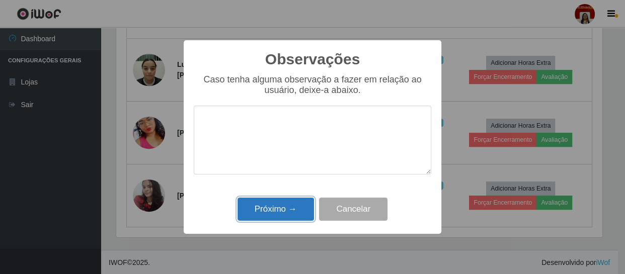
click at [287, 211] on button "Próximo →" at bounding box center [276, 210] width 76 height 24
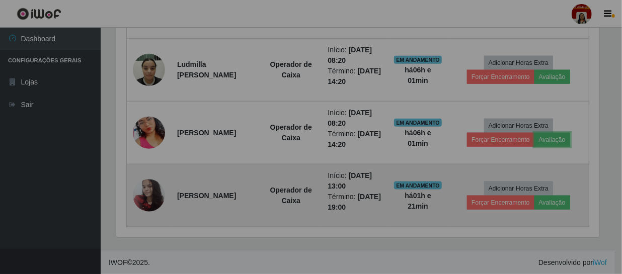
scroll to position [209, 490]
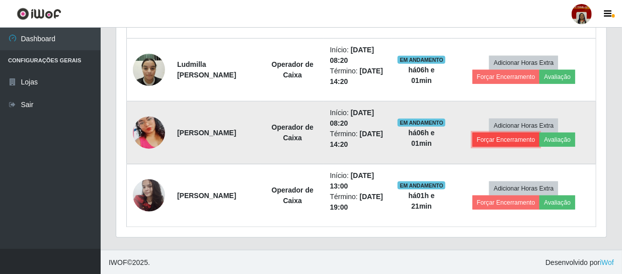
click at [508, 138] on button "Forçar Encerramento" at bounding box center [506, 140] width 67 height 14
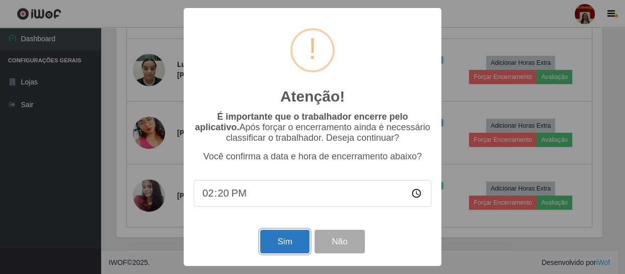
click at [304, 242] on button "Sim" at bounding box center [284, 242] width 49 height 24
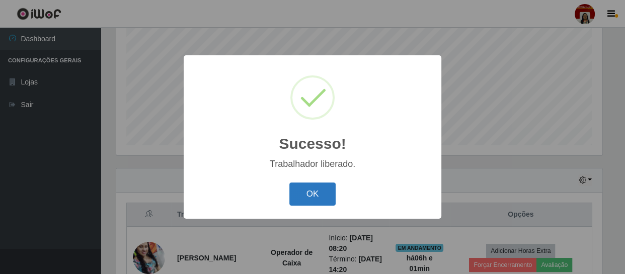
click at [307, 199] on button "OK" at bounding box center [312, 195] width 47 height 24
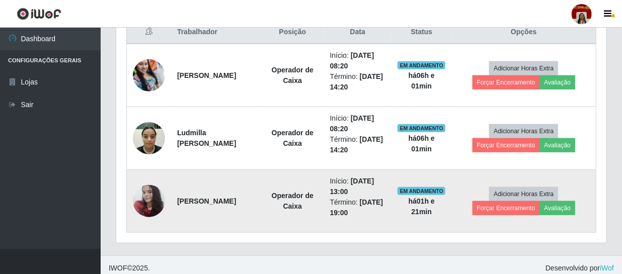
scroll to position [398, 0]
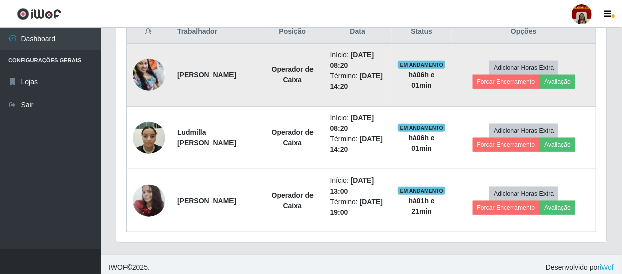
click at [147, 77] on img at bounding box center [149, 74] width 32 height 43
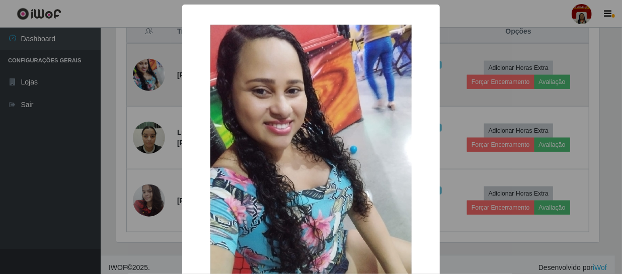
scroll to position [209, 486]
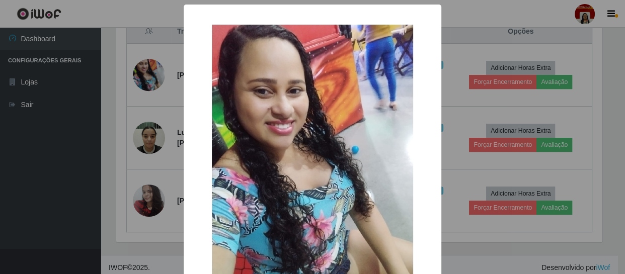
click at [91, 112] on div "× OK Cancel" at bounding box center [312, 137] width 625 height 274
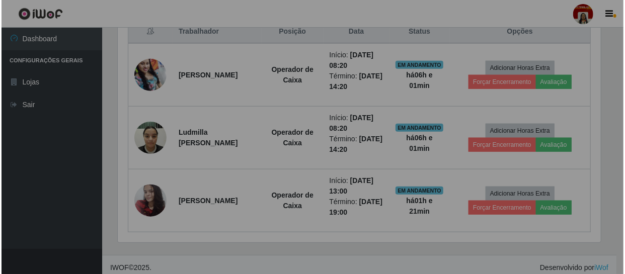
scroll to position [209, 490]
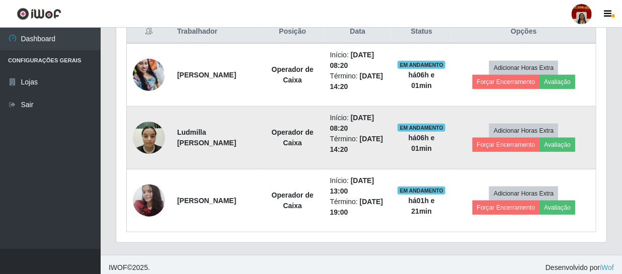
click at [150, 136] on img at bounding box center [149, 137] width 32 height 43
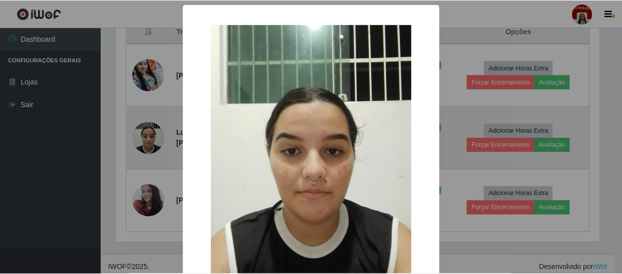
scroll to position [209, 486]
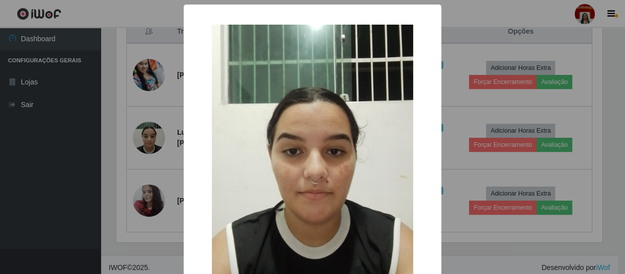
click at [68, 182] on div "× OK Cancel" at bounding box center [312, 137] width 625 height 274
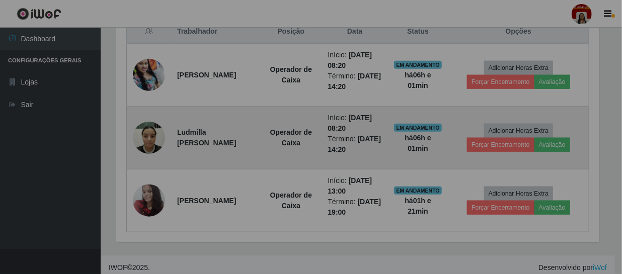
scroll to position [209, 490]
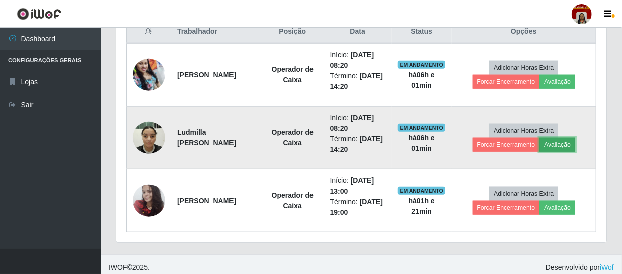
click at [560, 144] on button "Avaliação" at bounding box center [558, 145] width 36 height 14
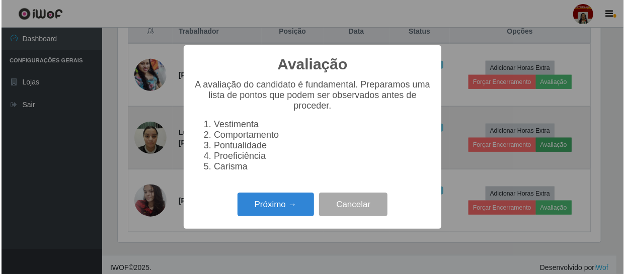
scroll to position [209, 486]
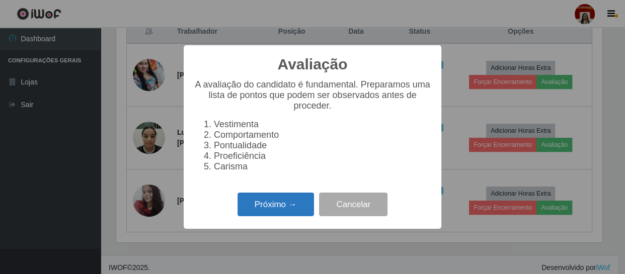
click at [291, 205] on button "Próximo →" at bounding box center [276, 205] width 76 height 24
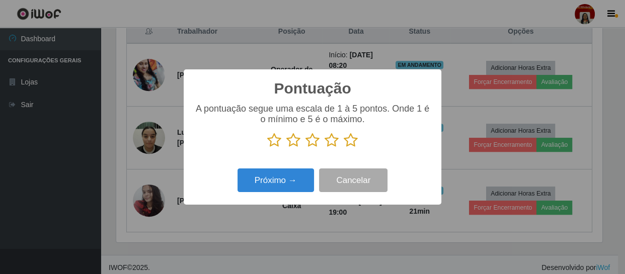
click at [346, 142] on icon at bounding box center [351, 140] width 14 height 15
click at [344, 148] on input "radio" at bounding box center [344, 148] width 0 height 0
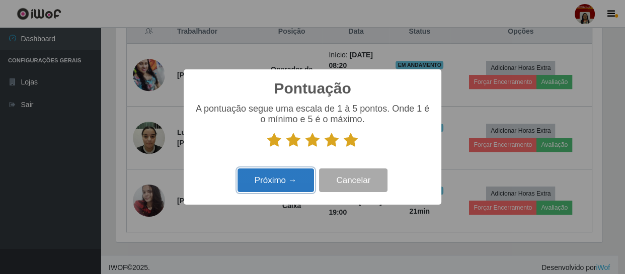
click at [262, 174] on button "Próximo →" at bounding box center [276, 181] width 76 height 24
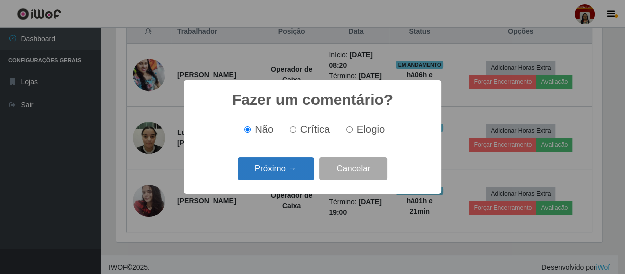
click at [280, 170] on button "Próximo →" at bounding box center [276, 170] width 76 height 24
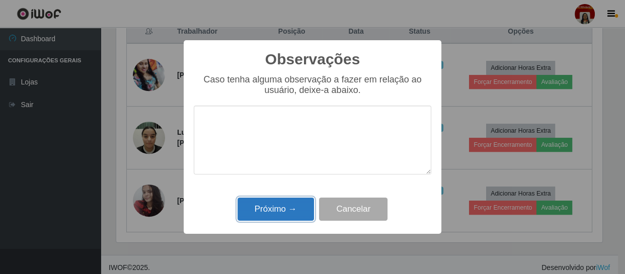
click at [300, 211] on button "Próximo →" at bounding box center [276, 210] width 76 height 24
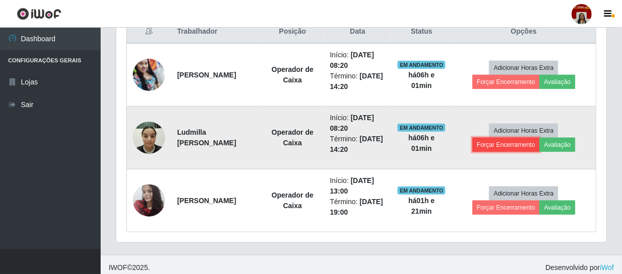
click at [505, 145] on button "Forçar Encerramento" at bounding box center [506, 145] width 67 height 14
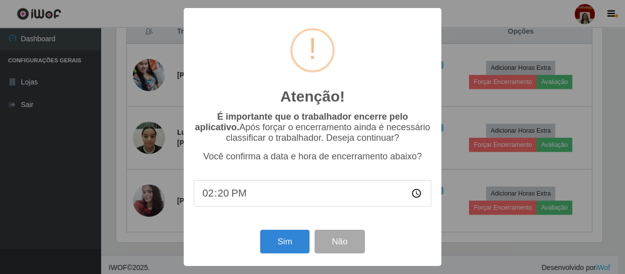
click at [277, 228] on div "Atenção! × É importante que o trabalhador encerre pelo aplicativo. Após forçar …" at bounding box center [313, 137] width 258 height 258
click at [287, 243] on button "Sim" at bounding box center [284, 242] width 49 height 24
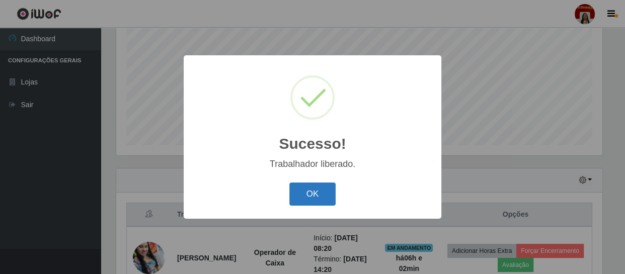
click at [331, 196] on button "OK" at bounding box center [312, 195] width 47 height 24
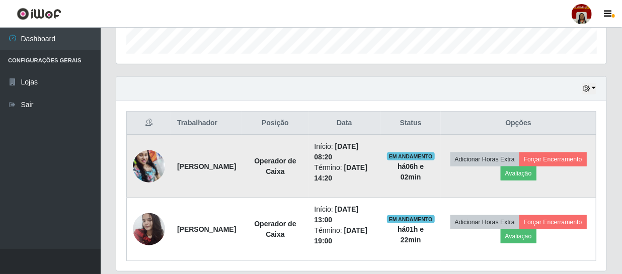
click at [147, 174] on img at bounding box center [149, 166] width 32 height 43
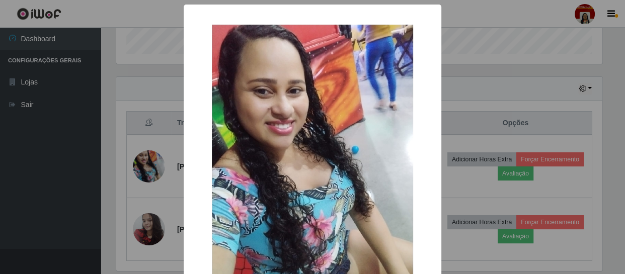
click at [49, 173] on div "× OK Cancel" at bounding box center [312, 137] width 625 height 274
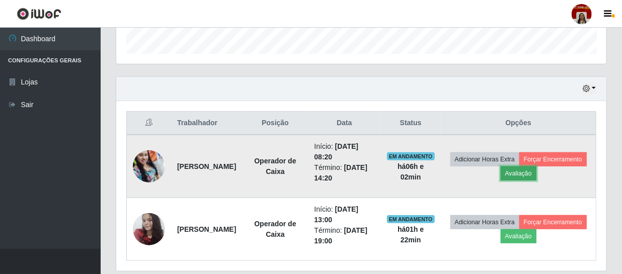
click at [536, 169] on button "Avaliação" at bounding box center [519, 174] width 36 height 14
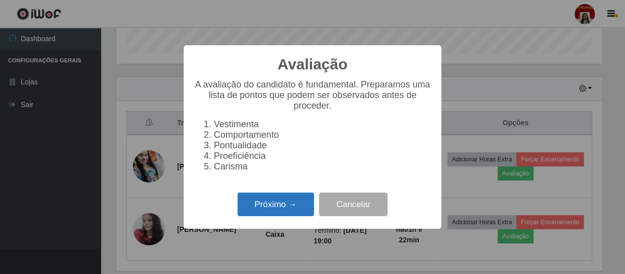
click at [295, 204] on button "Próximo →" at bounding box center [276, 205] width 76 height 24
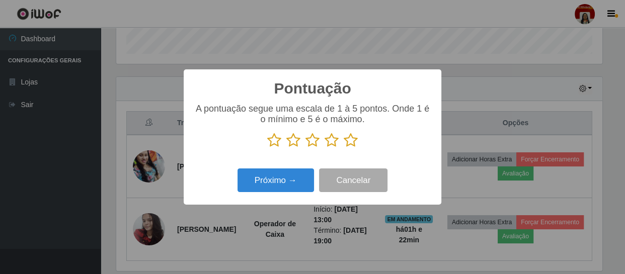
click at [320, 152] on div "A pontuação segue uma escala de 1 à 5 pontos. Onde 1 é o mínimo e 5 é o máximo." at bounding box center [313, 130] width 238 height 52
drag, startPoint x: 321, startPoint y: 146, endPoint x: 292, endPoint y: 179, distance: 43.1
click at [313, 160] on div "Pontuação × A pontuação segue uma escala de 1 à 5 pontos. Onde 1 é o mínimo e 5…" at bounding box center [313, 136] width 258 height 135
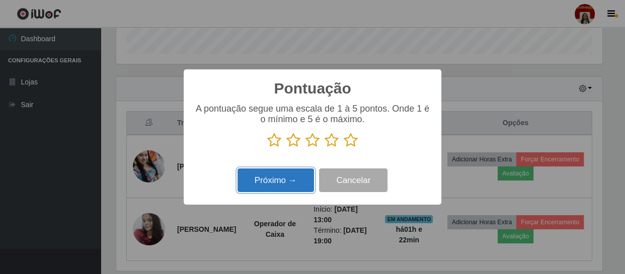
click at [266, 185] on button "Próximo →" at bounding box center [276, 181] width 76 height 24
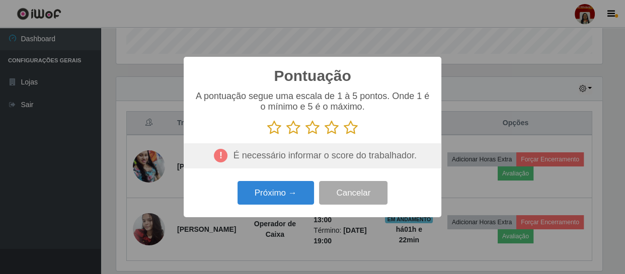
click at [355, 131] on icon at bounding box center [351, 127] width 14 height 15
click at [344, 135] on input "radio" at bounding box center [344, 135] width 0 height 0
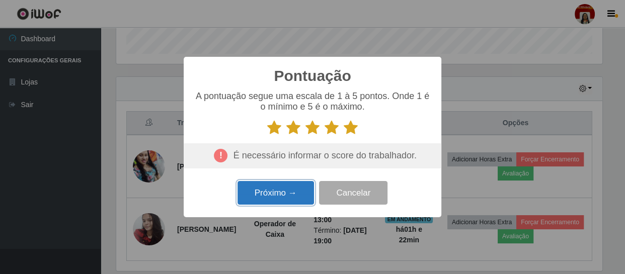
click at [285, 187] on button "Próximo →" at bounding box center [276, 193] width 76 height 24
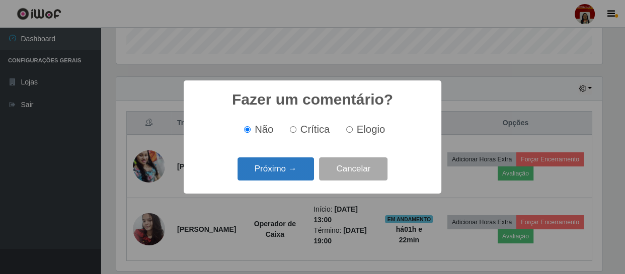
click at [292, 170] on button "Próximo →" at bounding box center [276, 170] width 76 height 24
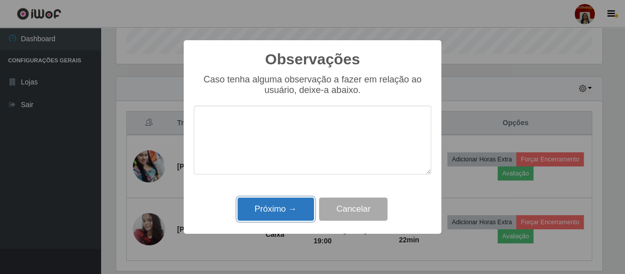
click at [291, 198] on button "Próximo →" at bounding box center [276, 210] width 76 height 24
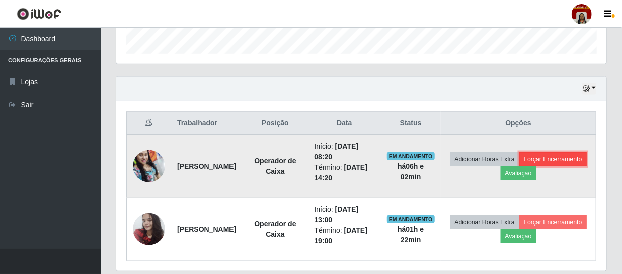
click at [519, 167] on button "Forçar Encerramento" at bounding box center [552, 159] width 67 height 14
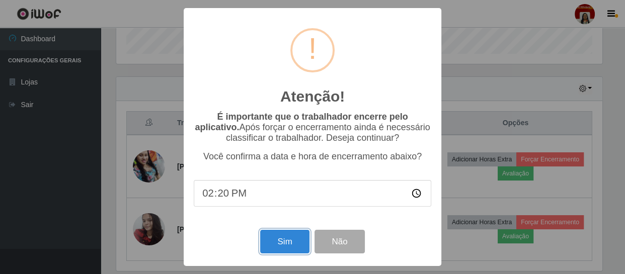
drag, startPoint x: 306, startPoint y: 244, endPoint x: 238, endPoint y: 243, distance: 68.5
click at [298, 245] on button "Sim" at bounding box center [284, 242] width 49 height 24
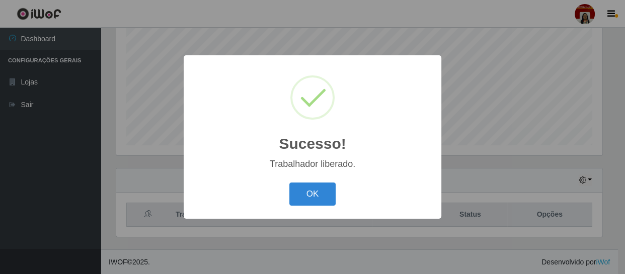
click at [162, 230] on div "Sucesso! × Trabalhador liberado. OK Cancel" at bounding box center [312, 137] width 625 height 274
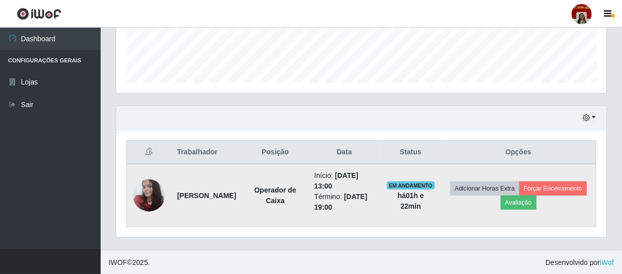
click at [157, 197] on img at bounding box center [149, 195] width 32 height 43
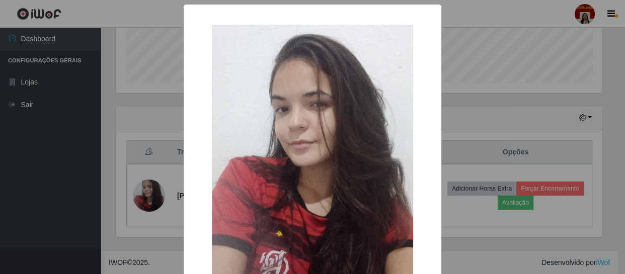
click at [76, 183] on div "× OK Cancel" at bounding box center [312, 137] width 625 height 274
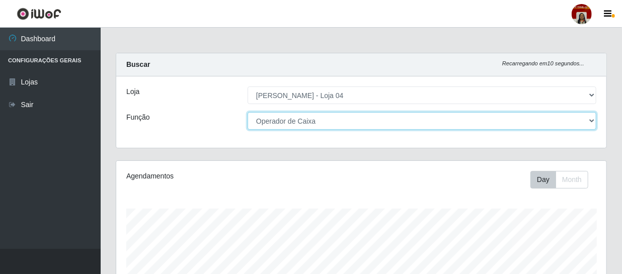
click at [325, 120] on select "[Selecione...] ASG ASG + ASG ++ Auxiliar de Depósito Auxiliar de Depósito + Aux…" at bounding box center [422, 121] width 349 height 18
click at [248, 112] on select "[Selecione...] ASG ASG + ASG ++ Auxiliar de Depósito Auxiliar de Depósito + Aux…" at bounding box center [422, 121] width 349 height 18
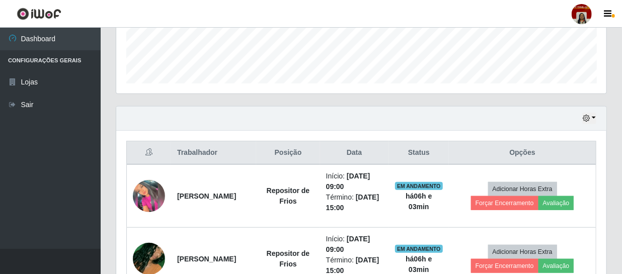
scroll to position [366, 0]
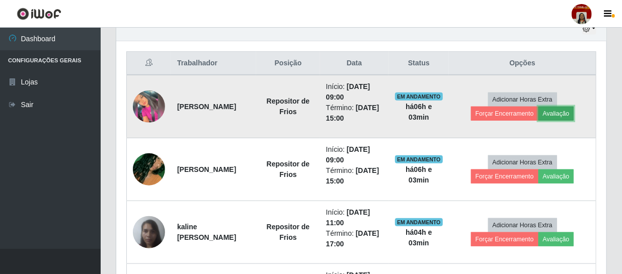
click at [553, 114] on button "Avaliação" at bounding box center [557, 114] width 36 height 14
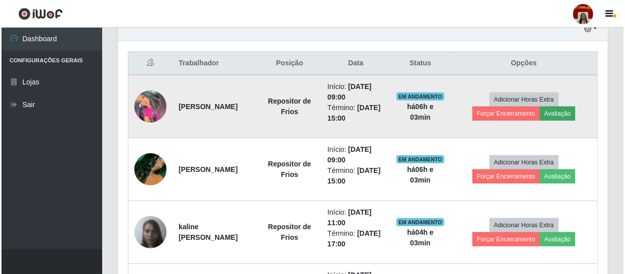
scroll to position [209, 486]
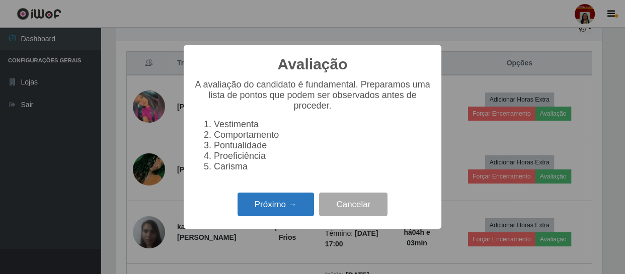
click at [310, 207] on button "Próximo →" at bounding box center [276, 205] width 76 height 24
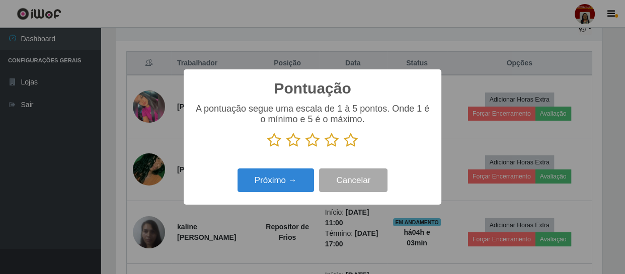
click at [351, 138] on icon at bounding box center [351, 140] width 14 height 15
click at [344, 148] on input "radio" at bounding box center [344, 148] width 0 height 0
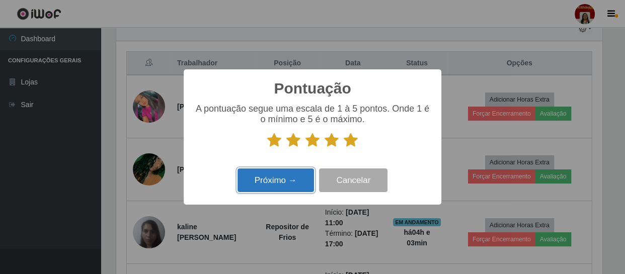
click at [306, 180] on button "Próximo →" at bounding box center [276, 181] width 76 height 24
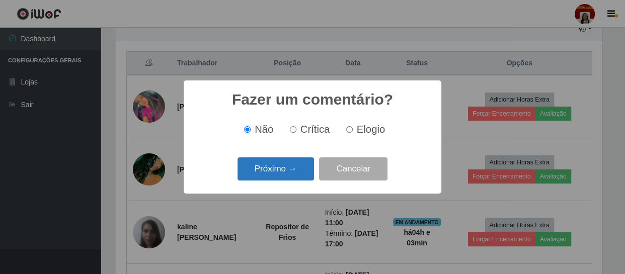
click at [307, 173] on button "Próximo →" at bounding box center [276, 170] width 76 height 24
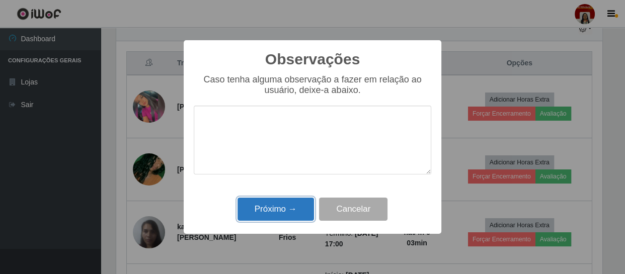
click at [302, 210] on button "Próximo →" at bounding box center [276, 210] width 76 height 24
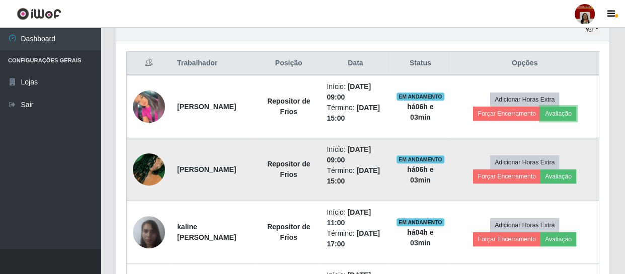
scroll to position [209, 490]
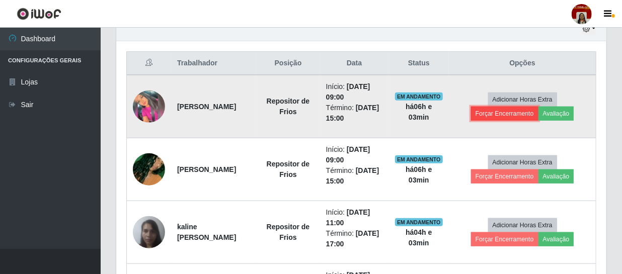
click at [530, 114] on button "Forçar Encerramento" at bounding box center [504, 114] width 67 height 14
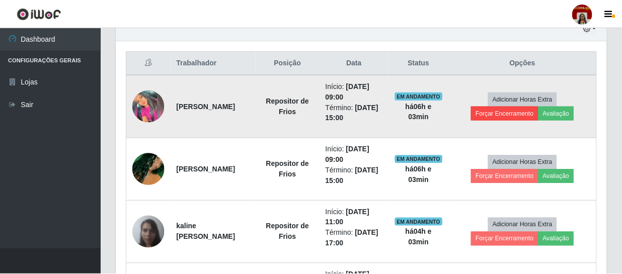
scroll to position [209, 486]
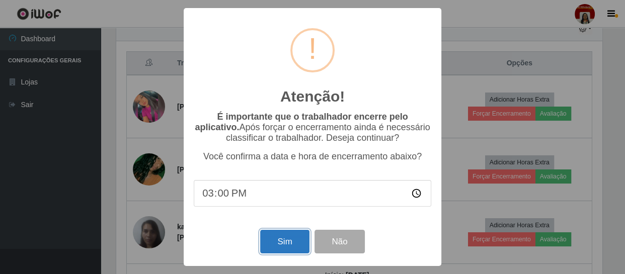
click at [267, 243] on button "Sim" at bounding box center [284, 242] width 49 height 24
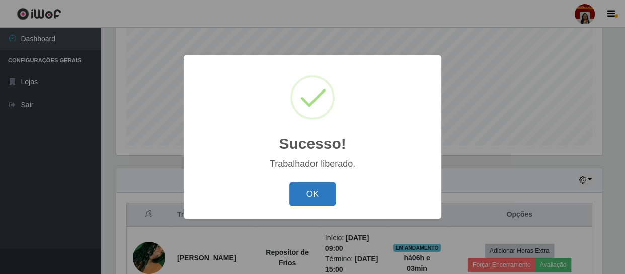
click at [328, 192] on button "OK" at bounding box center [312, 195] width 47 height 24
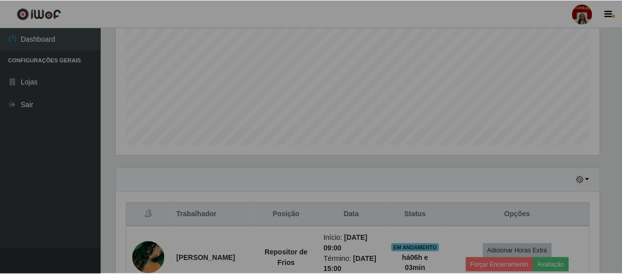
scroll to position [209, 490]
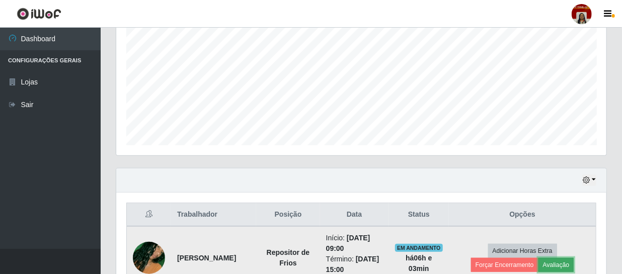
click at [549, 267] on button "Avaliação" at bounding box center [557, 265] width 36 height 14
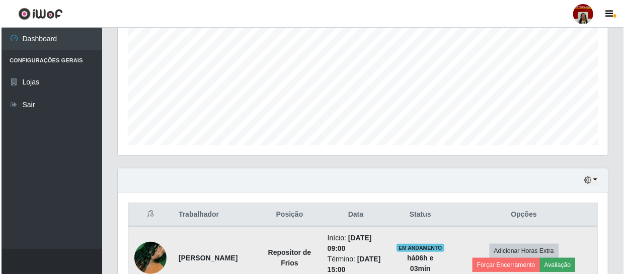
scroll to position [209, 486]
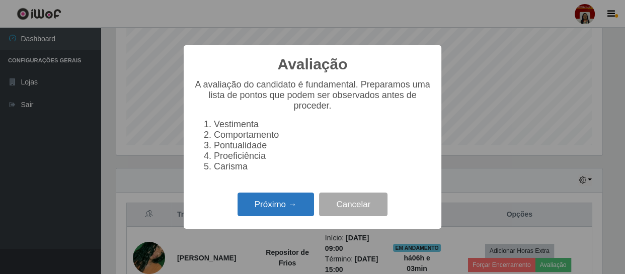
click at [305, 201] on button "Próximo →" at bounding box center [276, 205] width 76 height 24
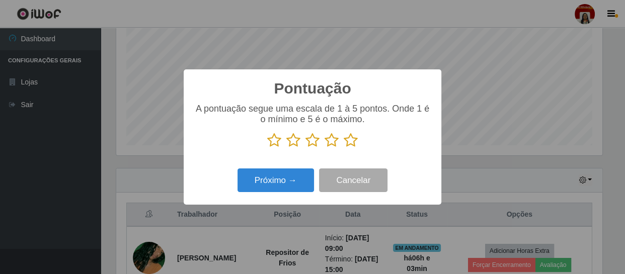
click at [350, 136] on icon at bounding box center [351, 140] width 14 height 15
click at [344, 148] on input "radio" at bounding box center [344, 148] width 0 height 0
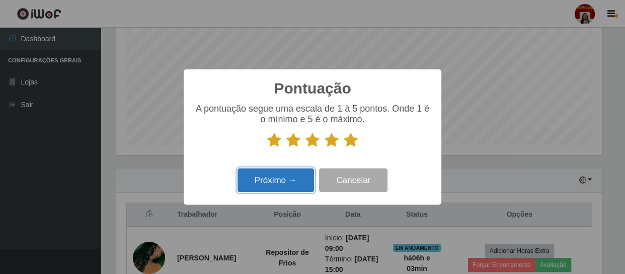
click at [312, 180] on button "Próximo →" at bounding box center [276, 181] width 76 height 24
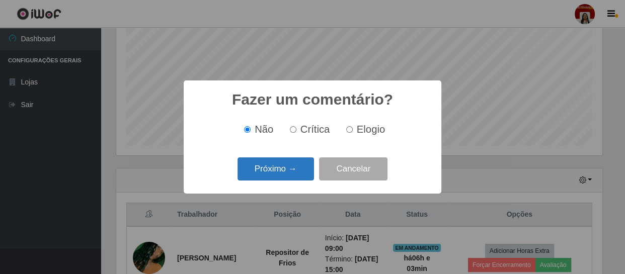
click at [303, 180] on button "Próximo →" at bounding box center [276, 170] width 76 height 24
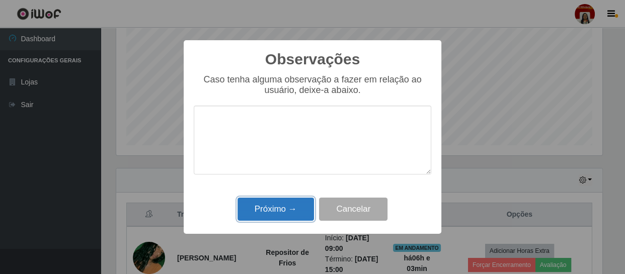
click at [303, 212] on button "Próximo →" at bounding box center [276, 210] width 76 height 24
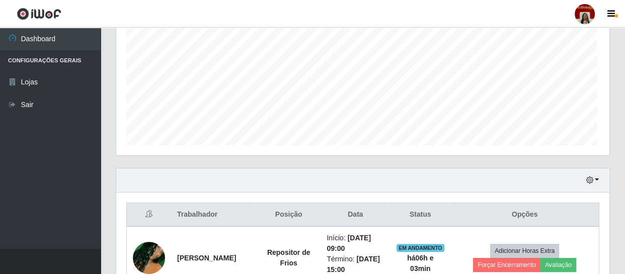
scroll to position [209, 490]
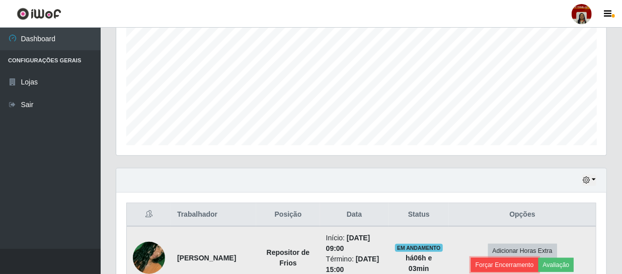
click at [515, 261] on button "Forçar Encerramento" at bounding box center [504, 265] width 67 height 14
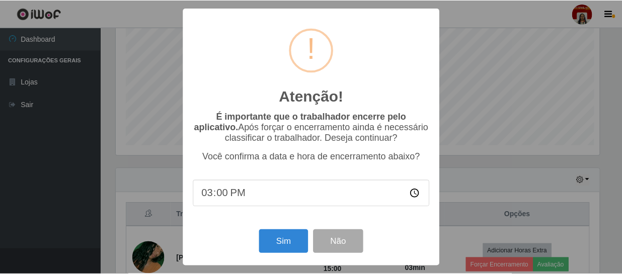
scroll to position [209, 486]
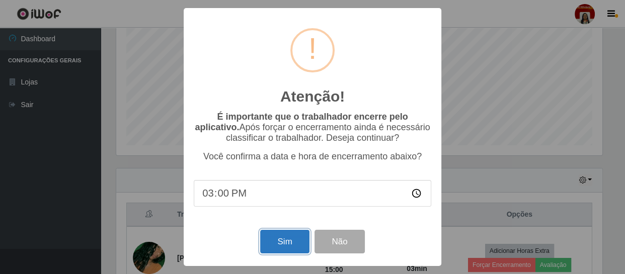
click at [301, 239] on button "Sim" at bounding box center [284, 242] width 49 height 24
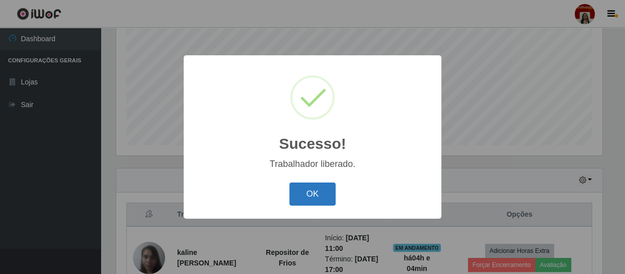
click at [328, 193] on button "OK" at bounding box center [312, 195] width 47 height 24
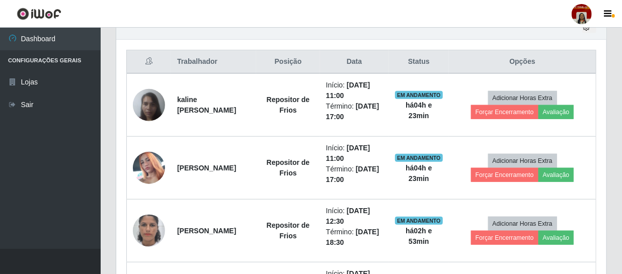
scroll to position [383, 0]
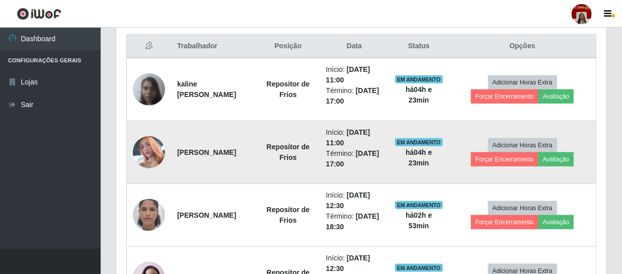
click at [152, 150] on img at bounding box center [149, 152] width 32 height 57
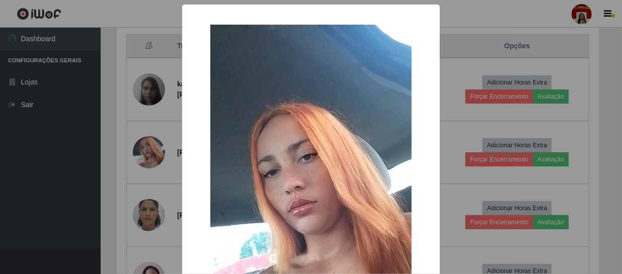
scroll to position [209, 486]
click at [46, 172] on div "× OK Cancel" at bounding box center [312, 137] width 625 height 274
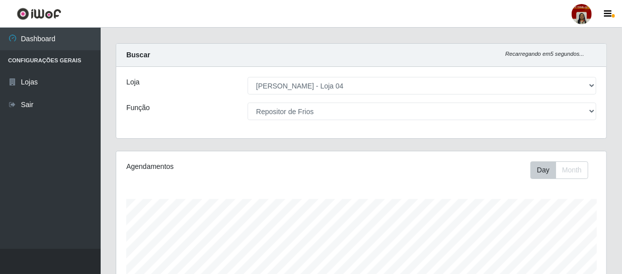
scroll to position [0, 0]
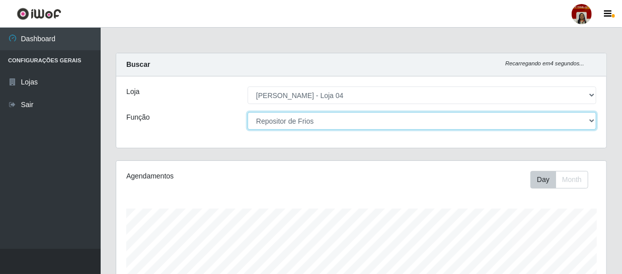
click at [305, 122] on select "[Selecione...] ASG ASG + ASG ++ Auxiliar de Depósito Auxiliar de Depósito + Aux…" at bounding box center [422, 121] width 349 height 18
select select "22"
click at [248, 112] on select "[Selecione...] ASG ASG + ASG ++ Auxiliar de Depósito Auxiliar de Depósito + Aux…" at bounding box center [422, 121] width 349 height 18
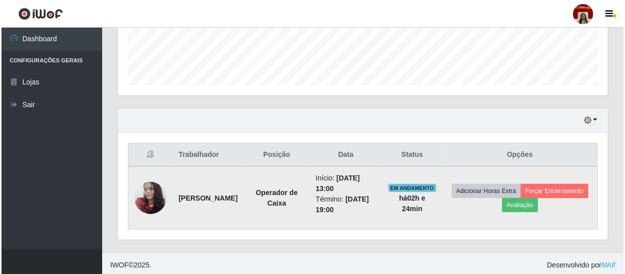
scroll to position [277, 0]
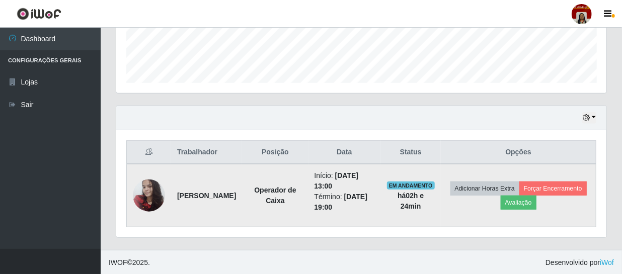
click at [152, 192] on img at bounding box center [149, 195] width 32 height 43
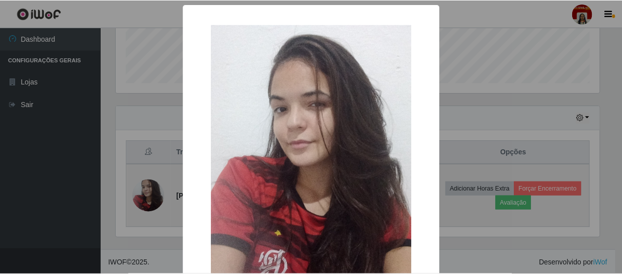
scroll to position [209, 486]
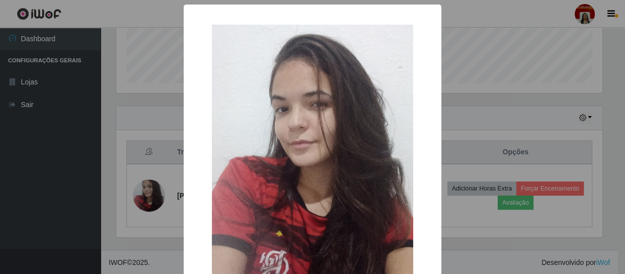
drag, startPoint x: 82, startPoint y: 186, endPoint x: 164, endPoint y: 193, distance: 82.3
click at [86, 186] on div "× OK Cancel" at bounding box center [312, 137] width 625 height 274
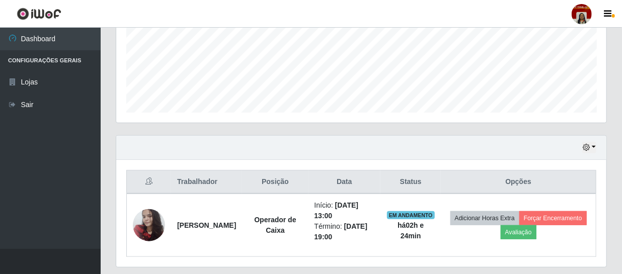
scroll to position [232, 0]
